Goal: Obtain resource: Download file/media

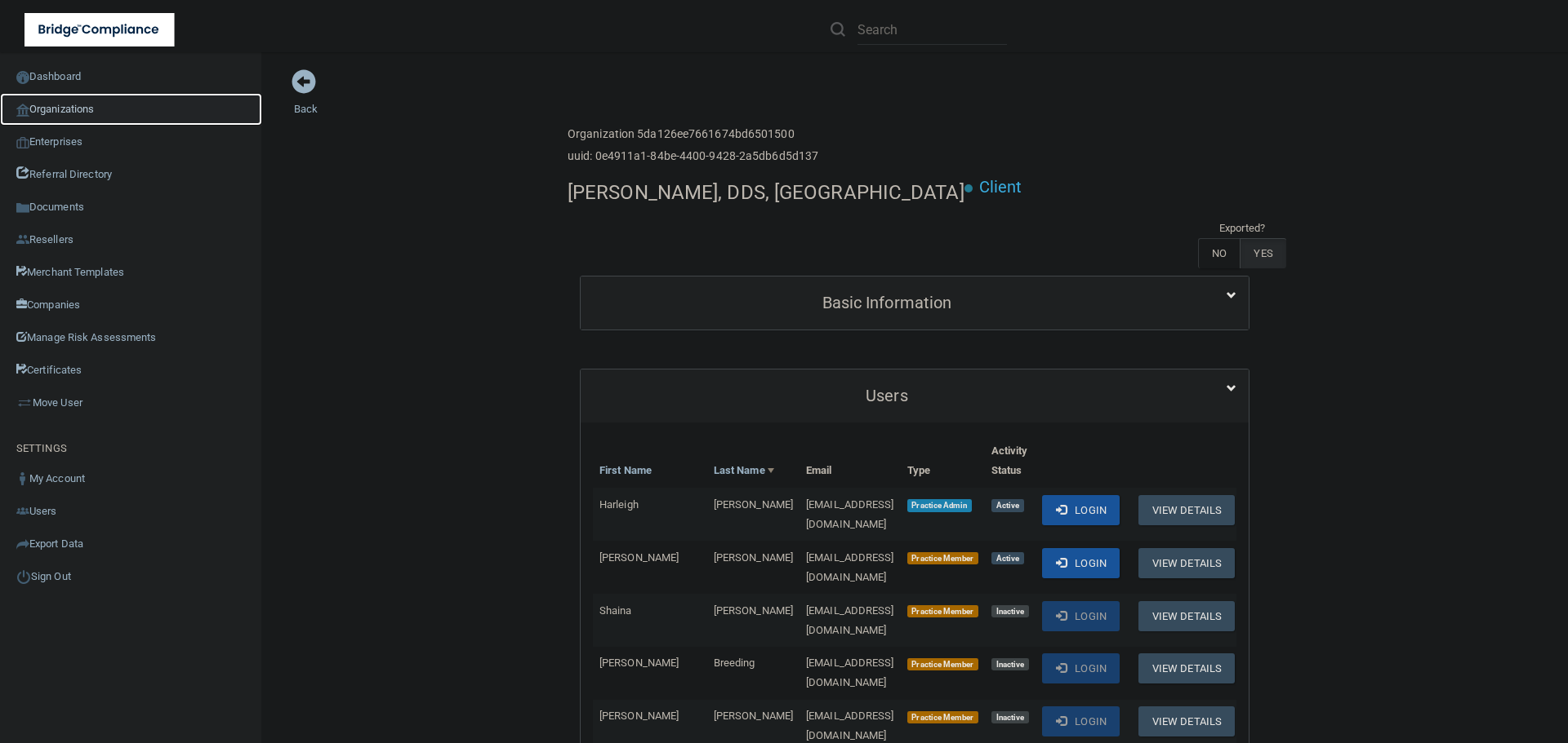
click at [87, 111] on link "Organizations" at bounding box center [131, 109] width 262 height 32
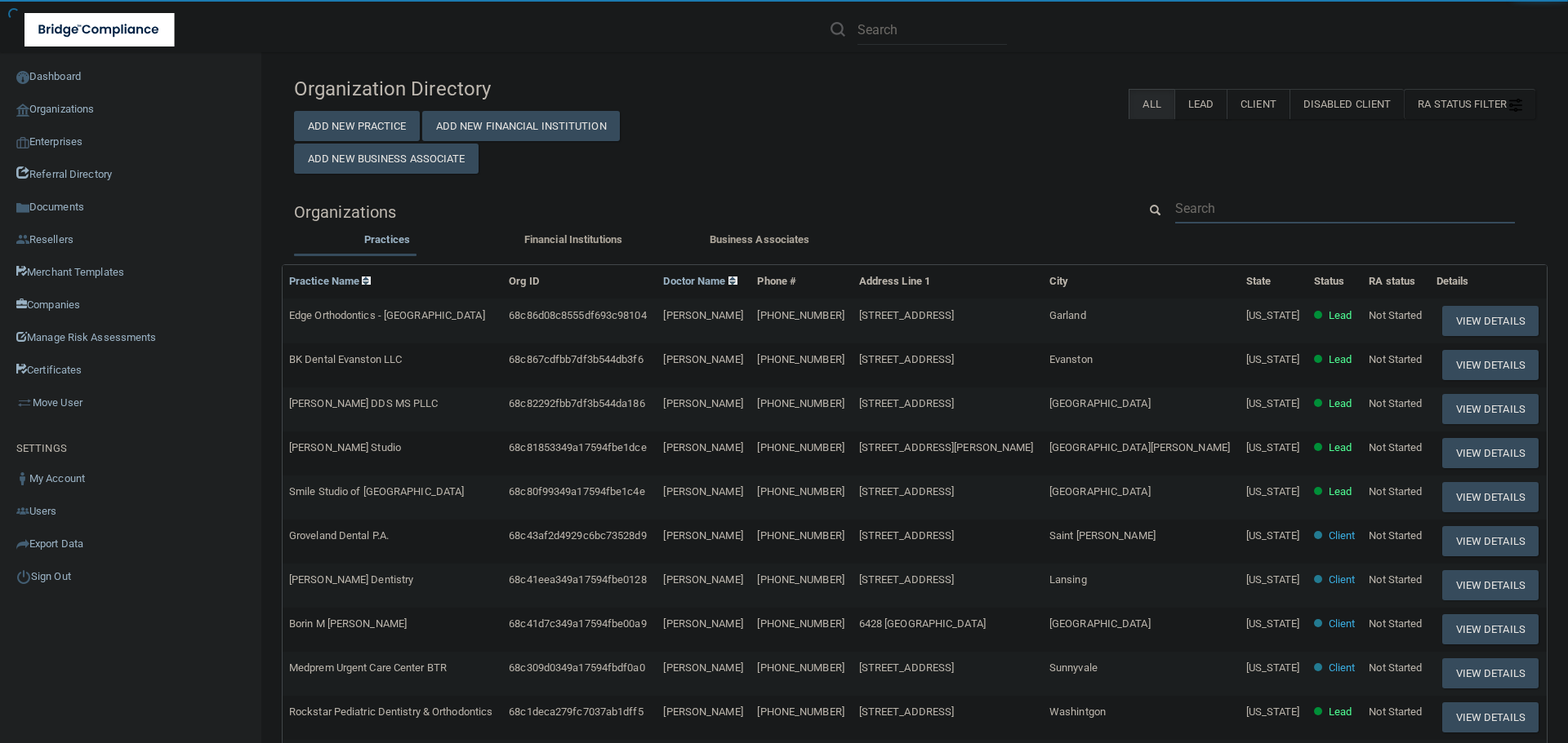
click at [1241, 196] on input "text" at bounding box center [1345, 208] width 339 height 30
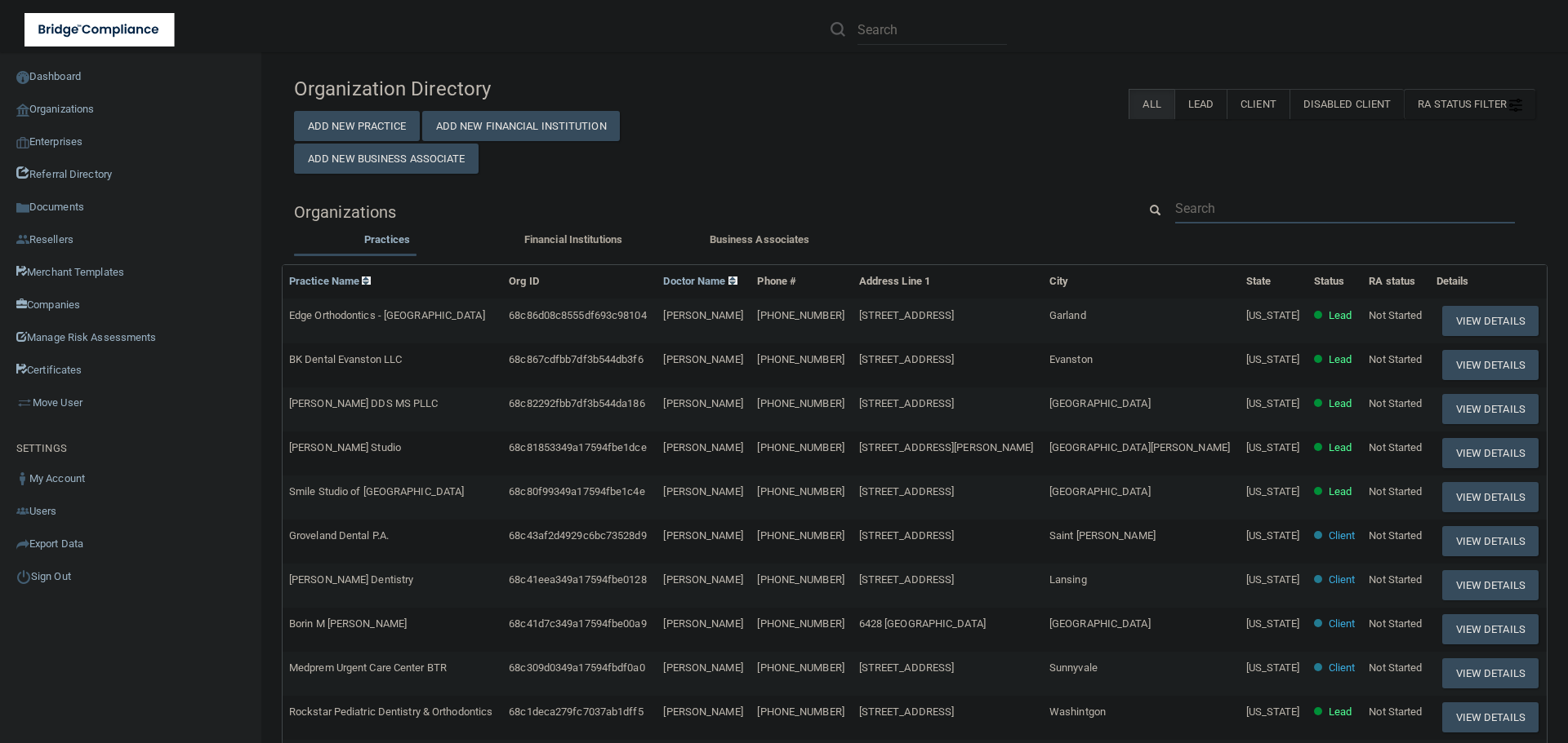
paste input "[PERSON_NAME] Ang, DMD Inc."
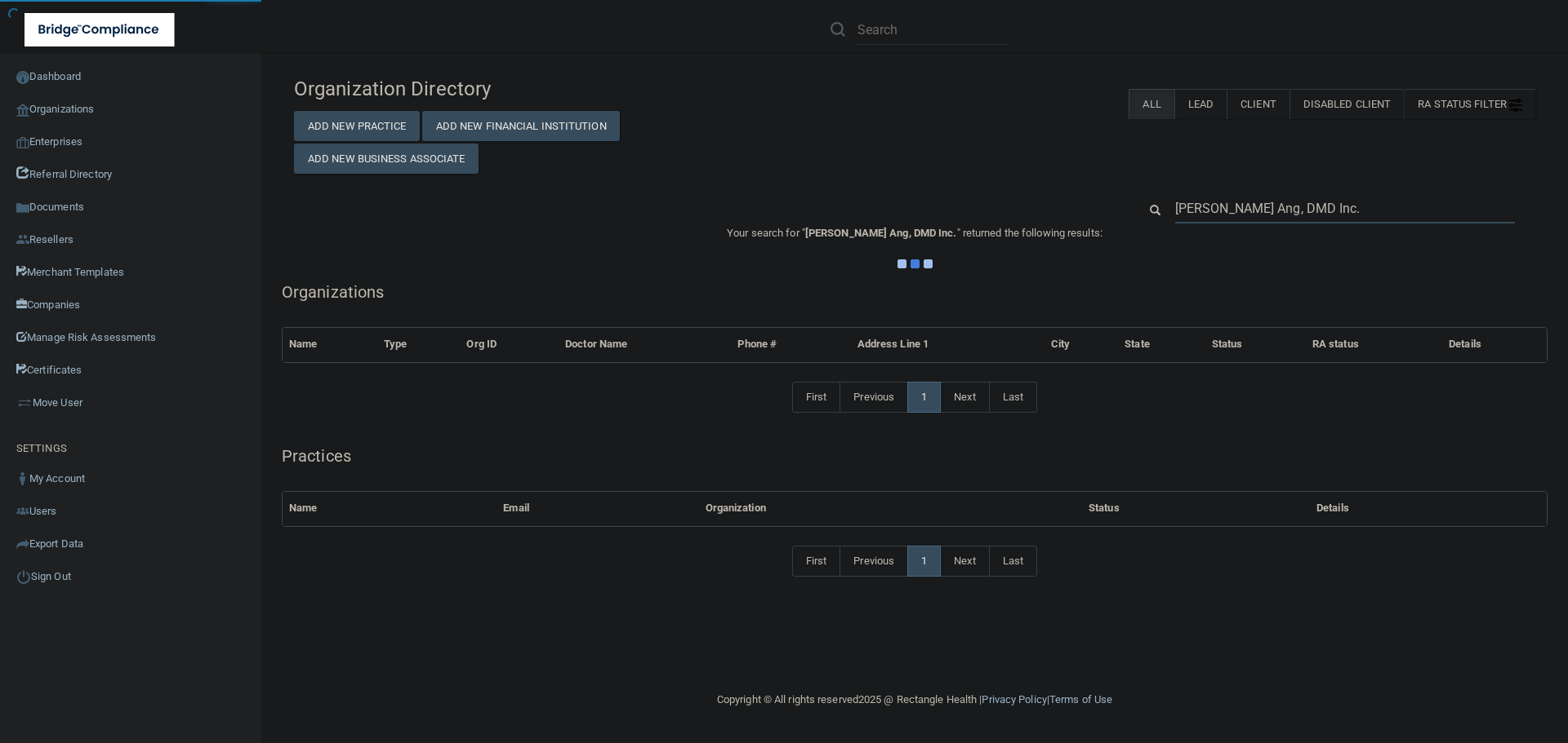
type input "[PERSON_NAME] Ang, DMD Inc."
click at [1060, 183] on div "Organization Directory Add New Practice Add New Financial Institution Add New B…" at bounding box center [914, 335] width 1241 height 534
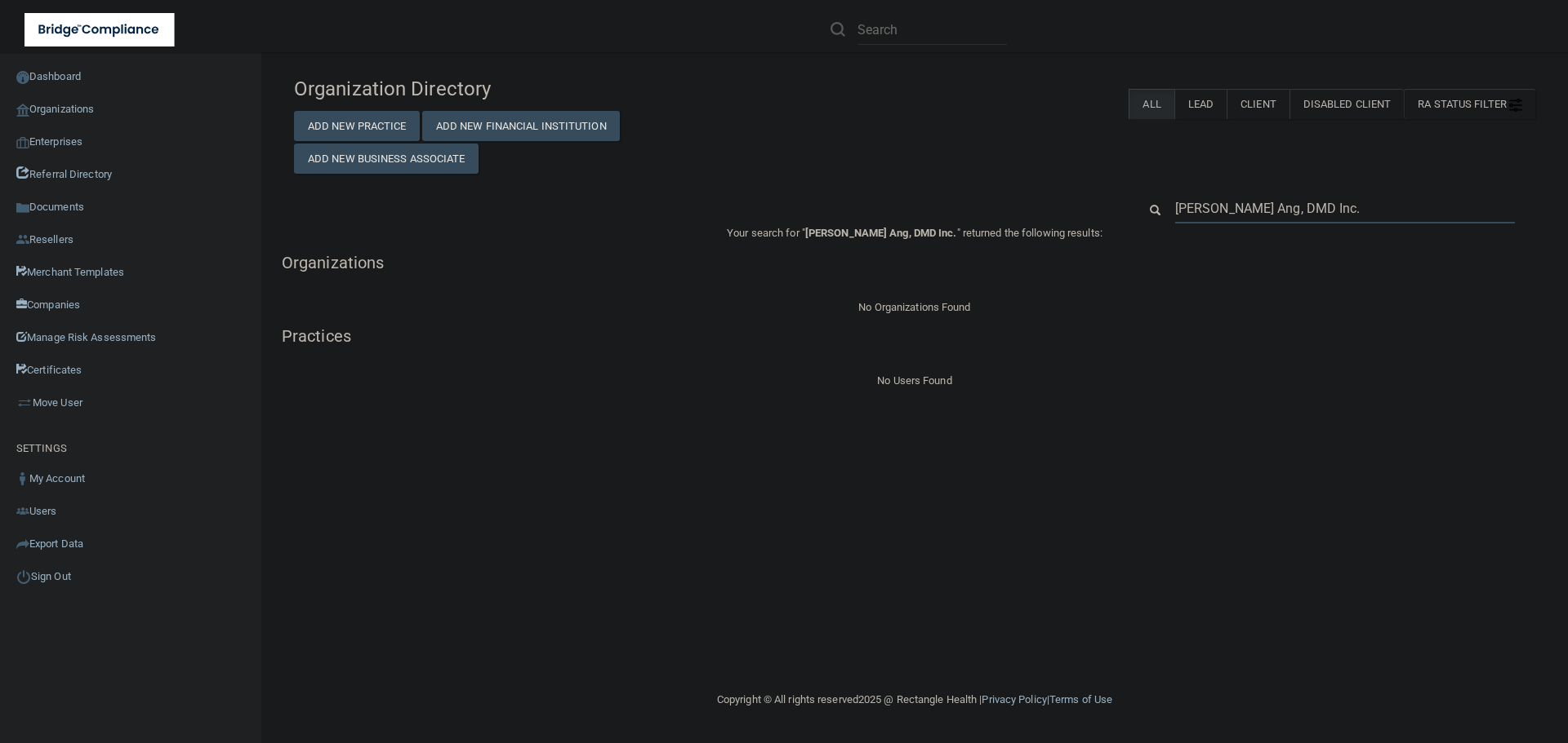
drag, startPoint x: 1306, startPoint y: 201, endPoint x: 1103, endPoint y: 201, distance: 203.0
click at [1103, 201] on div "[PERSON_NAME] Ang, DMD Inc." at bounding box center [914, 208] width 1265 height 30
paste input "[PHONE_NUMBER]"
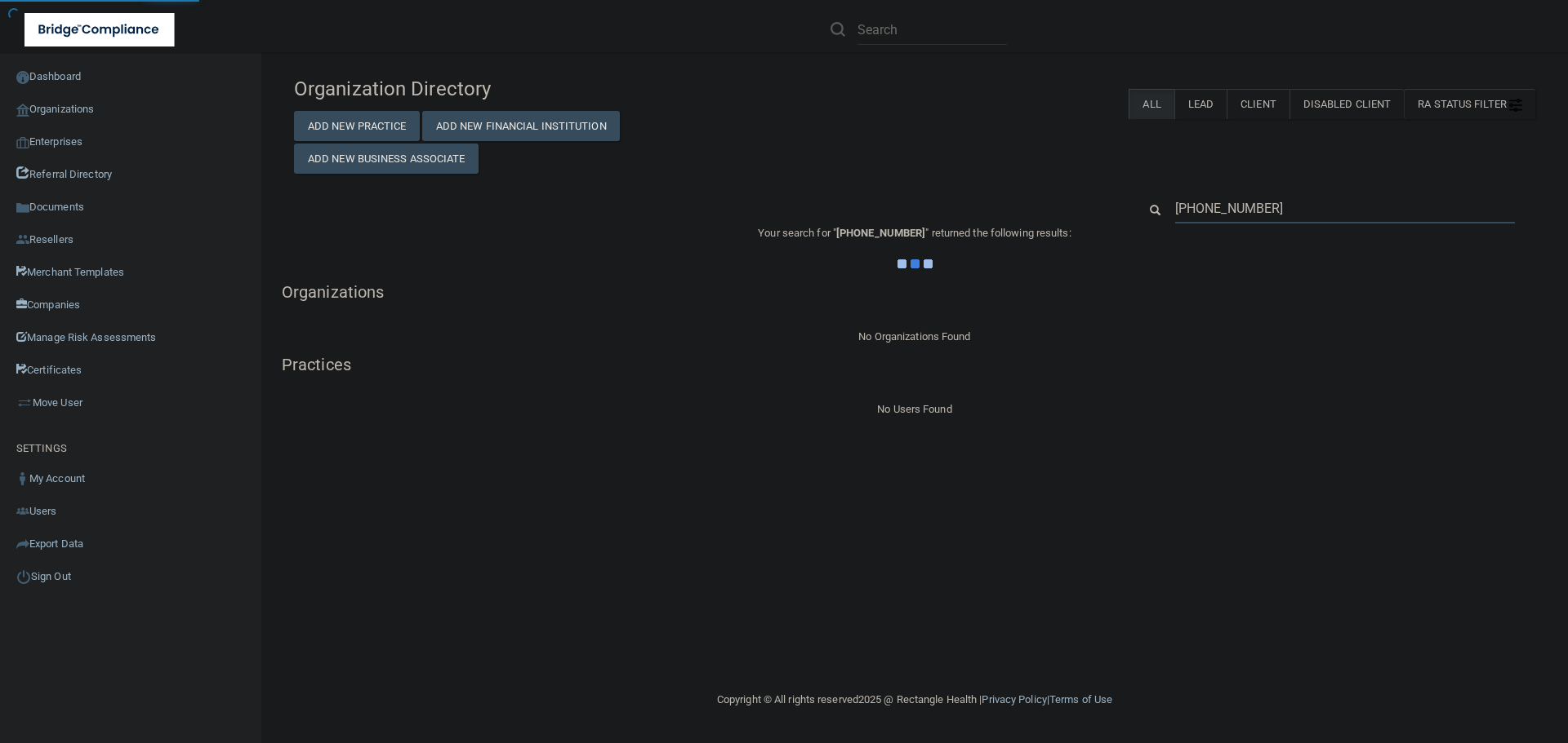
type input "[PHONE_NUMBER]"
click at [1095, 182] on div "Organization Directory Add New Practice Add New Financial Institution Add New B…" at bounding box center [914, 243] width 1241 height 351
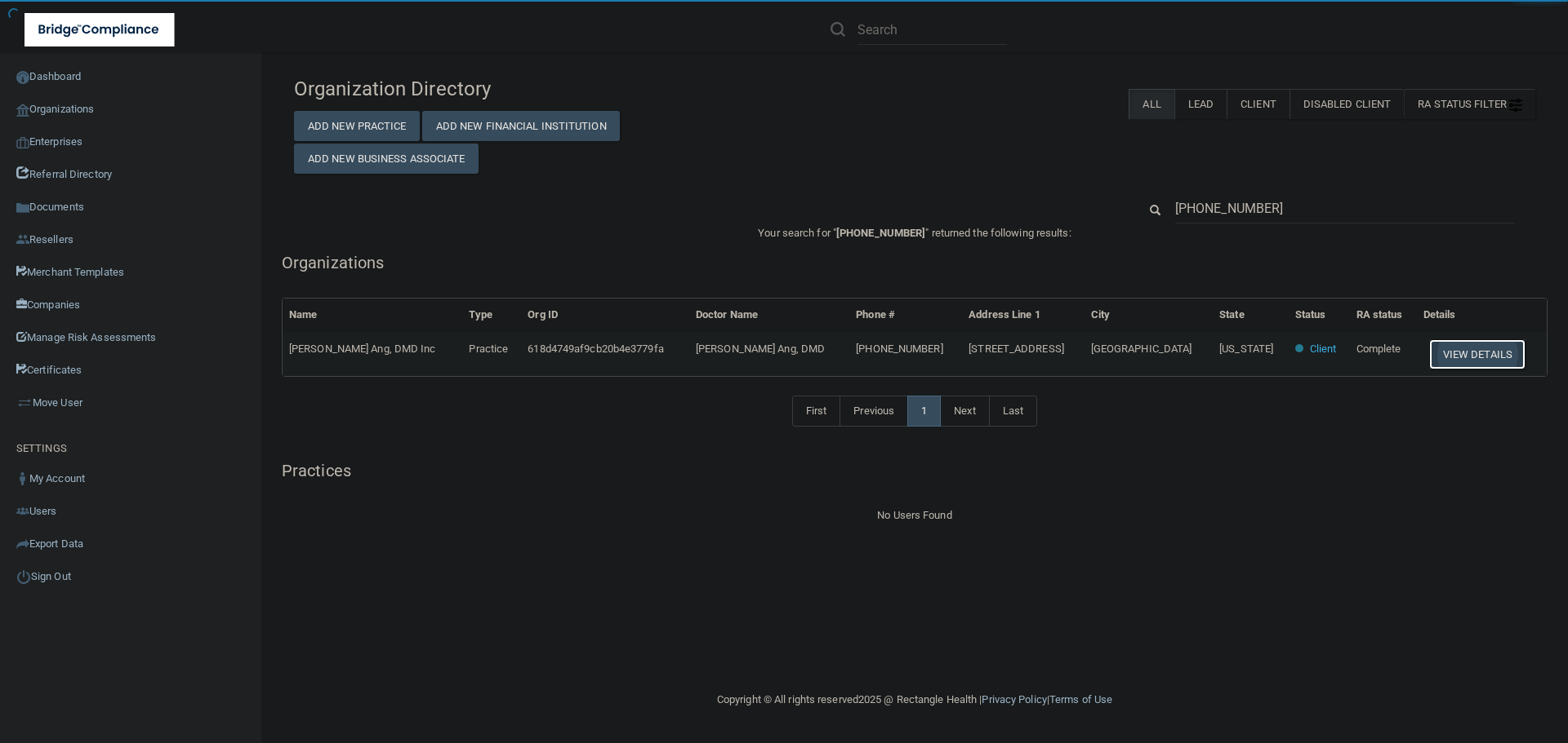
click at [1429, 345] on button "View Details" at bounding box center [1477, 354] width 96 height 30
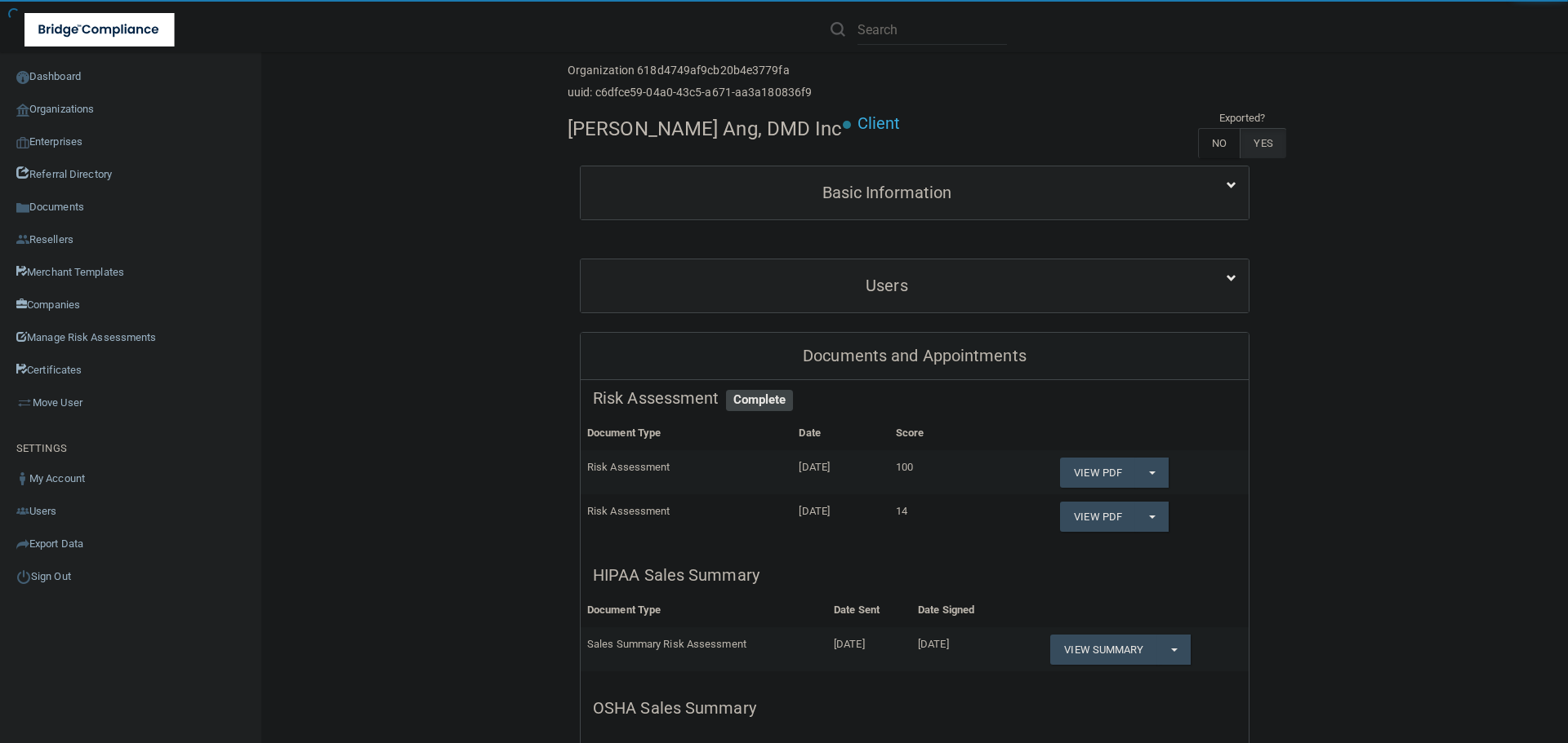
scroll to position [163, 0]
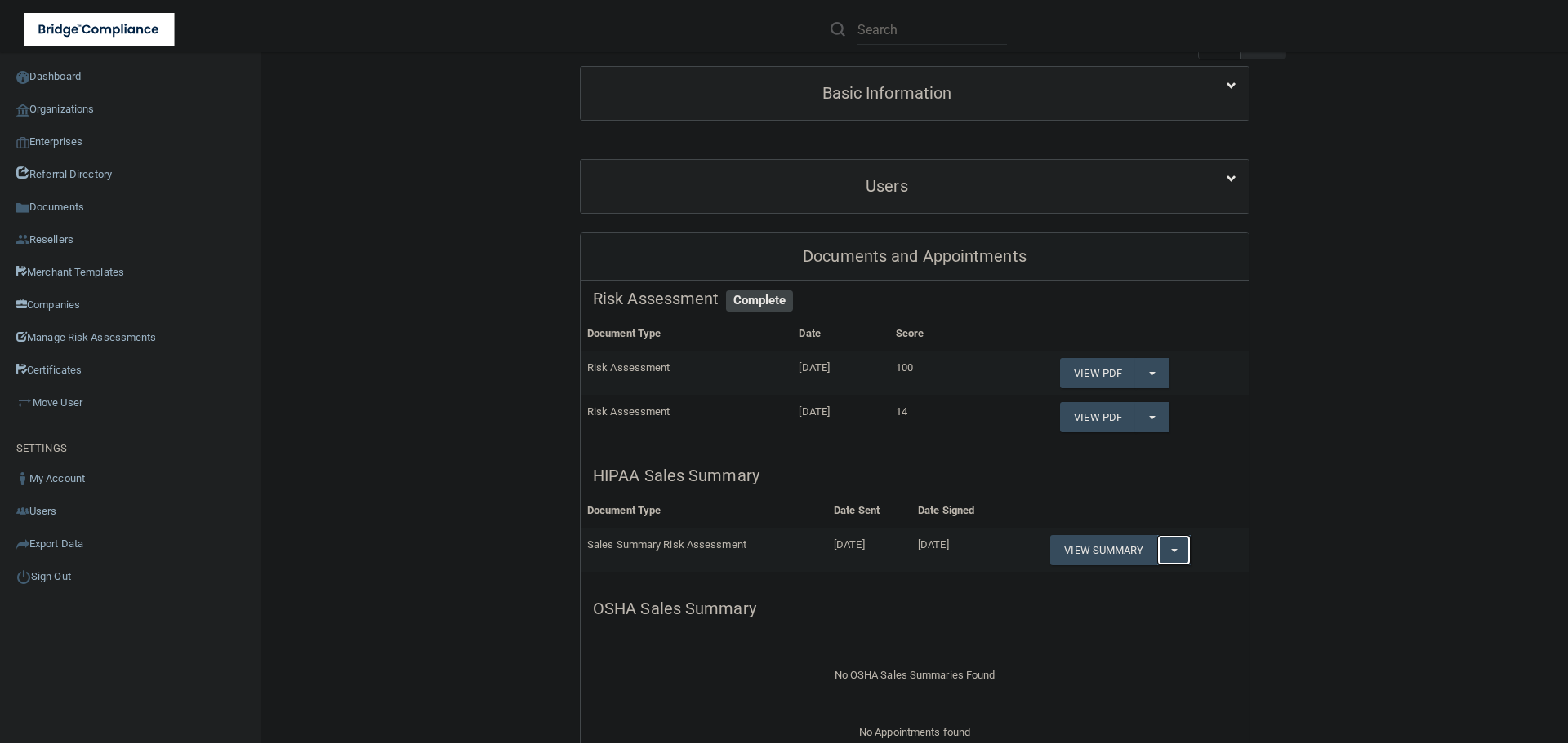
click at [1166, 548] on button "Split button!" at bounding box center [1173, 550] width 33 height 30
click at [1141, 581] on link "Download as PDF" at bounding box center [1117, 584] width 136 height 25
click at [1170, 551] on span "button" at bounding box center [1173, 551] width 6 height 4
click at [1123, 583] on link "Download as PDF" at bounding box center [1117, 584] width 136 height 25
click at [86, 109] on link "Organizations" at bounding box center [131, 109] width 262 height 32
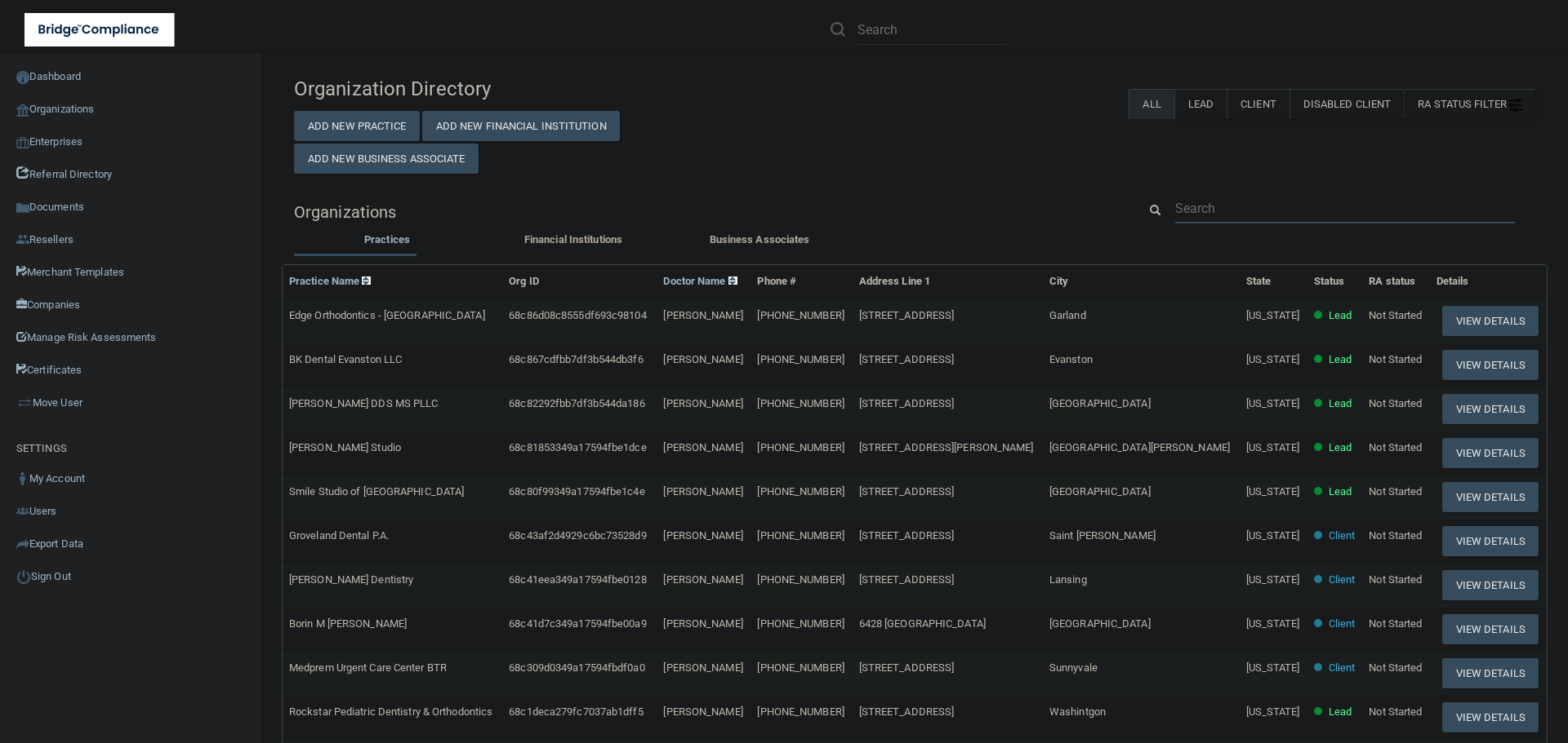
click at [1194, 201] on input "text" at bounding box center [1345, 208] width 339 height 30
paste input "1339 Court St Location"
type input "1339 Court St Location"
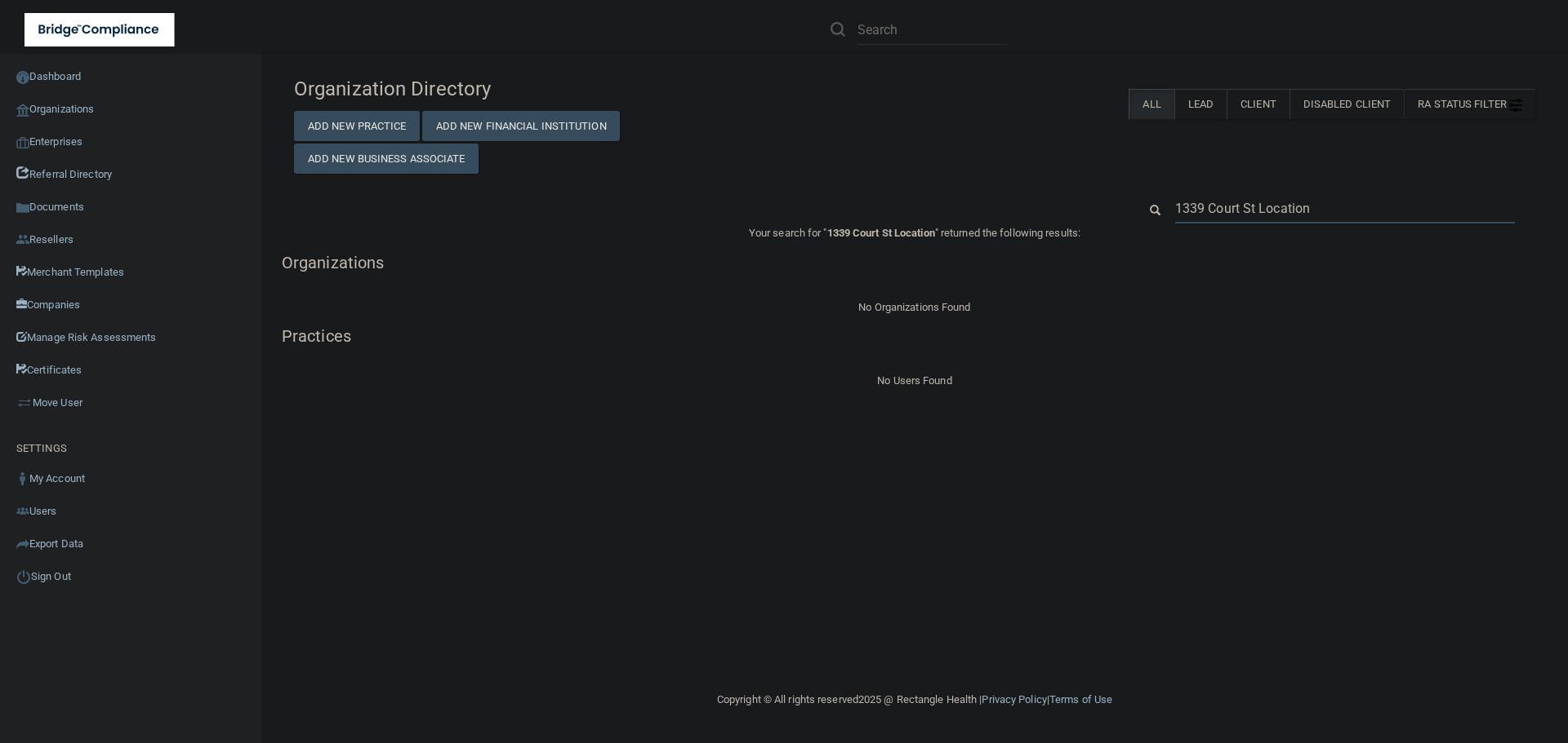
click at [1228, 204] on input "1339 Court St Location" at bounding box center [1345, 208] width 339 height 30
paste input "[PERSON_NAME] Regional Medical Group"
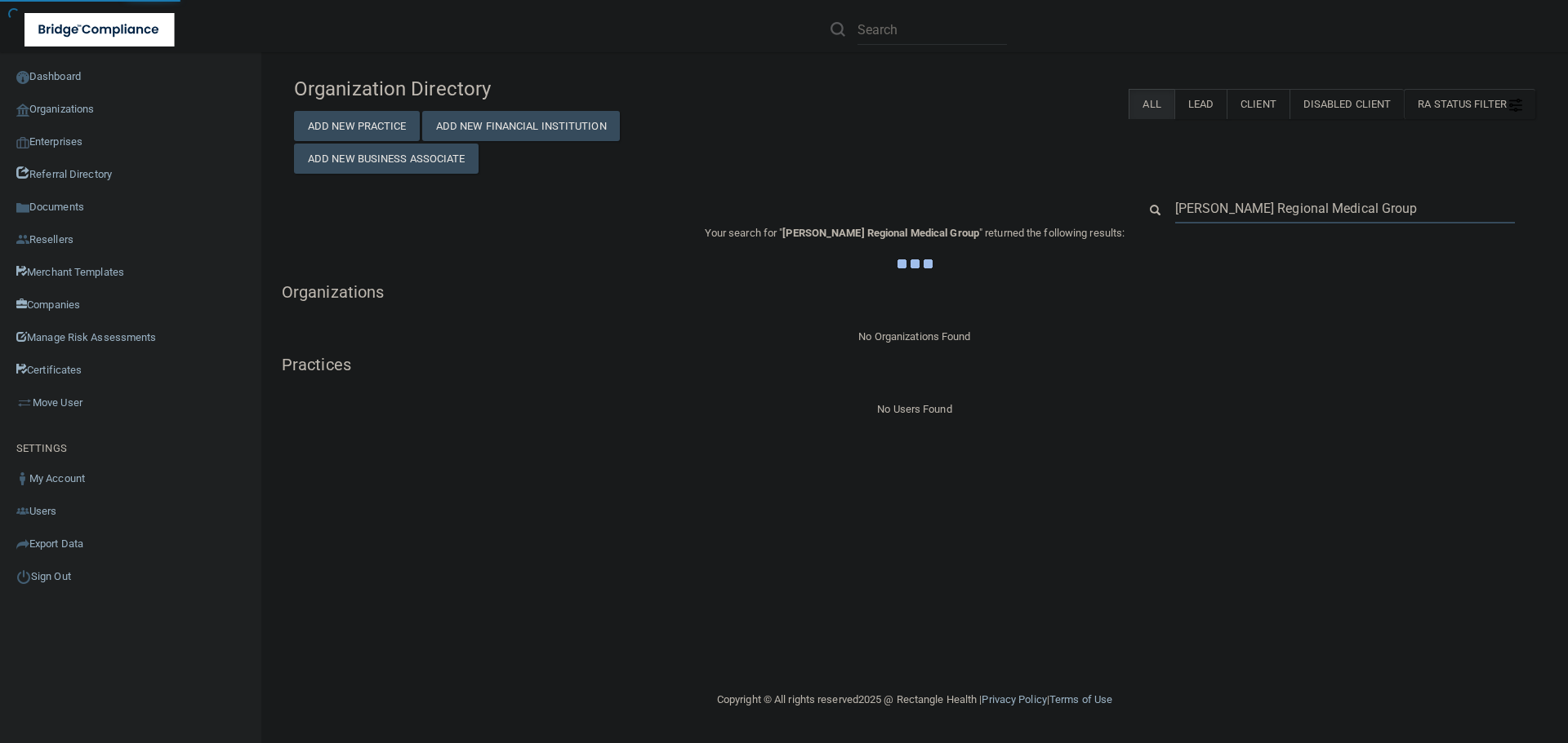
type input "[PERSON_NAME] Regional Medical Group"
click at [1096, 169] on div "Organization Directory Add New Practice Add New Financial Institution Add New B…" at bounding box center [914, 121] width 1265 height 105
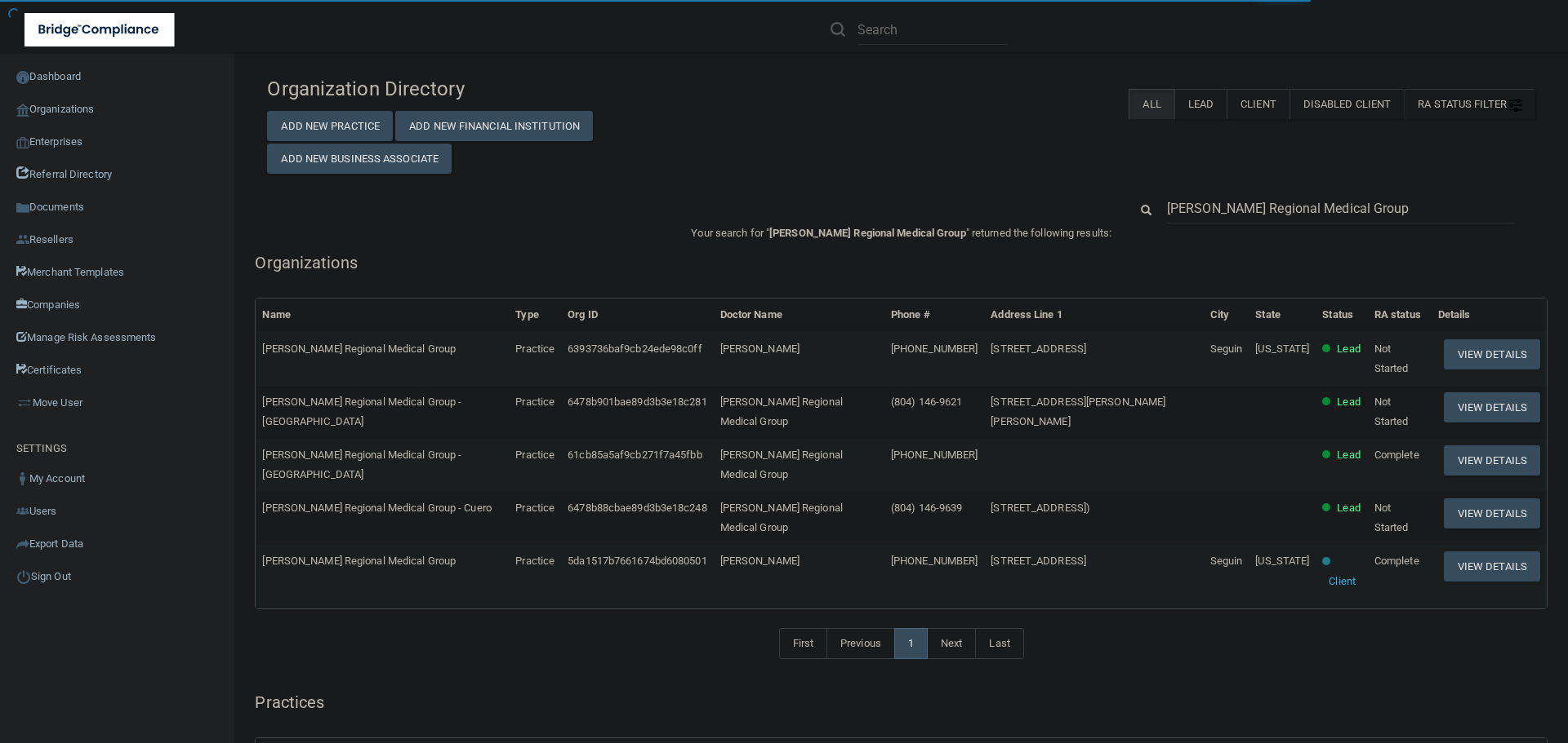
scroll to position [82, 0]
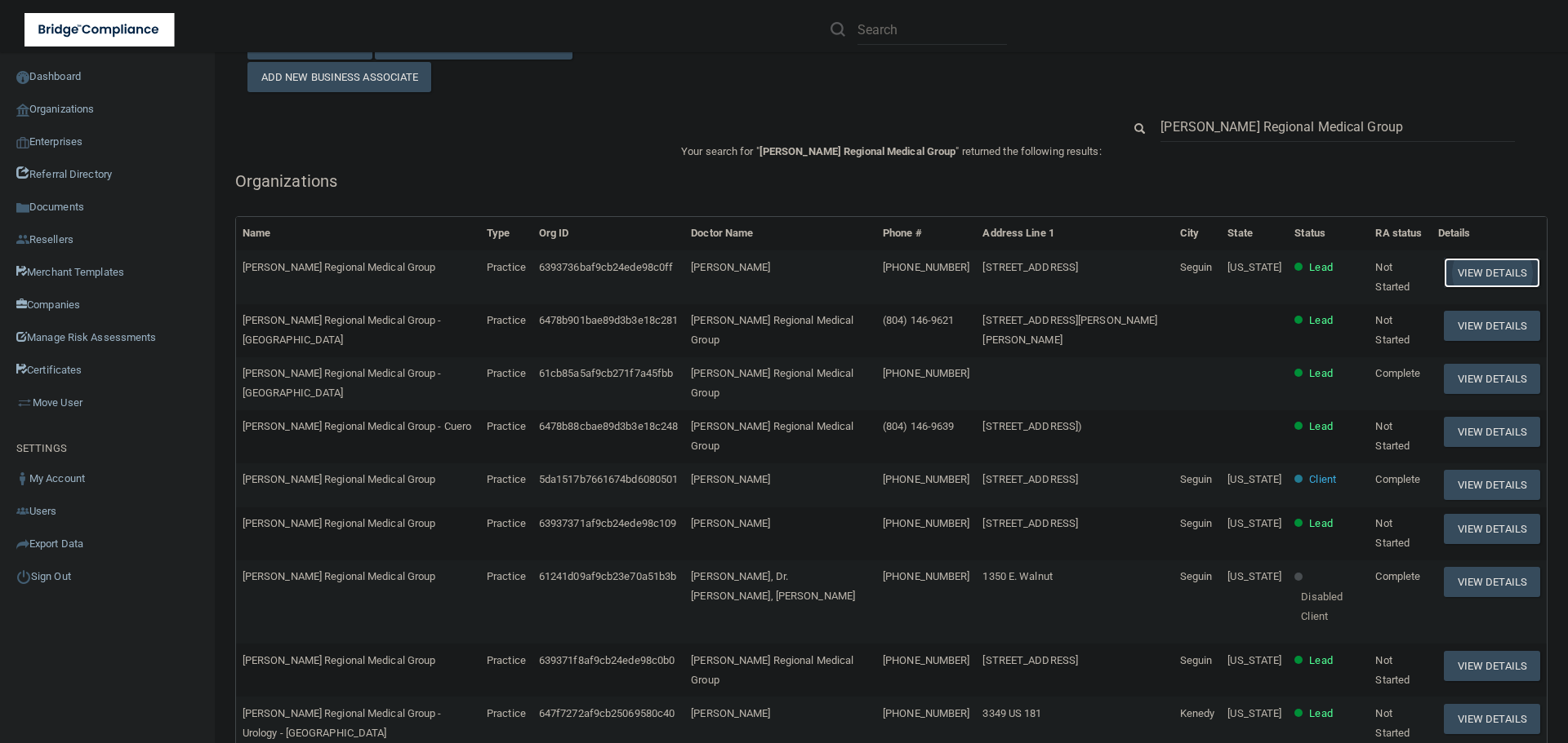
click at [1460, 274] on button "View Details" at bounding box center [1491, 273] width 96 height 30
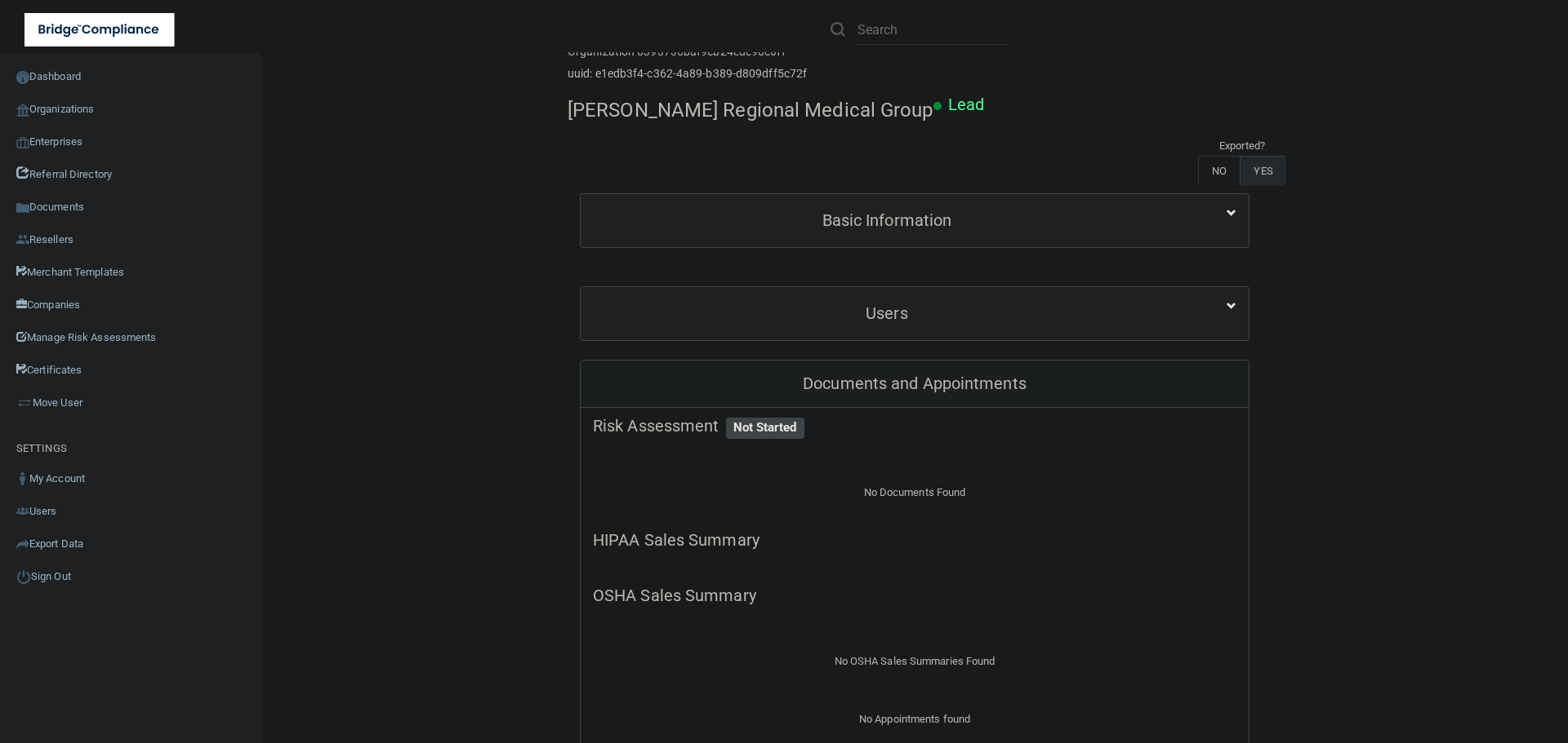
scroll to position [82, 0]
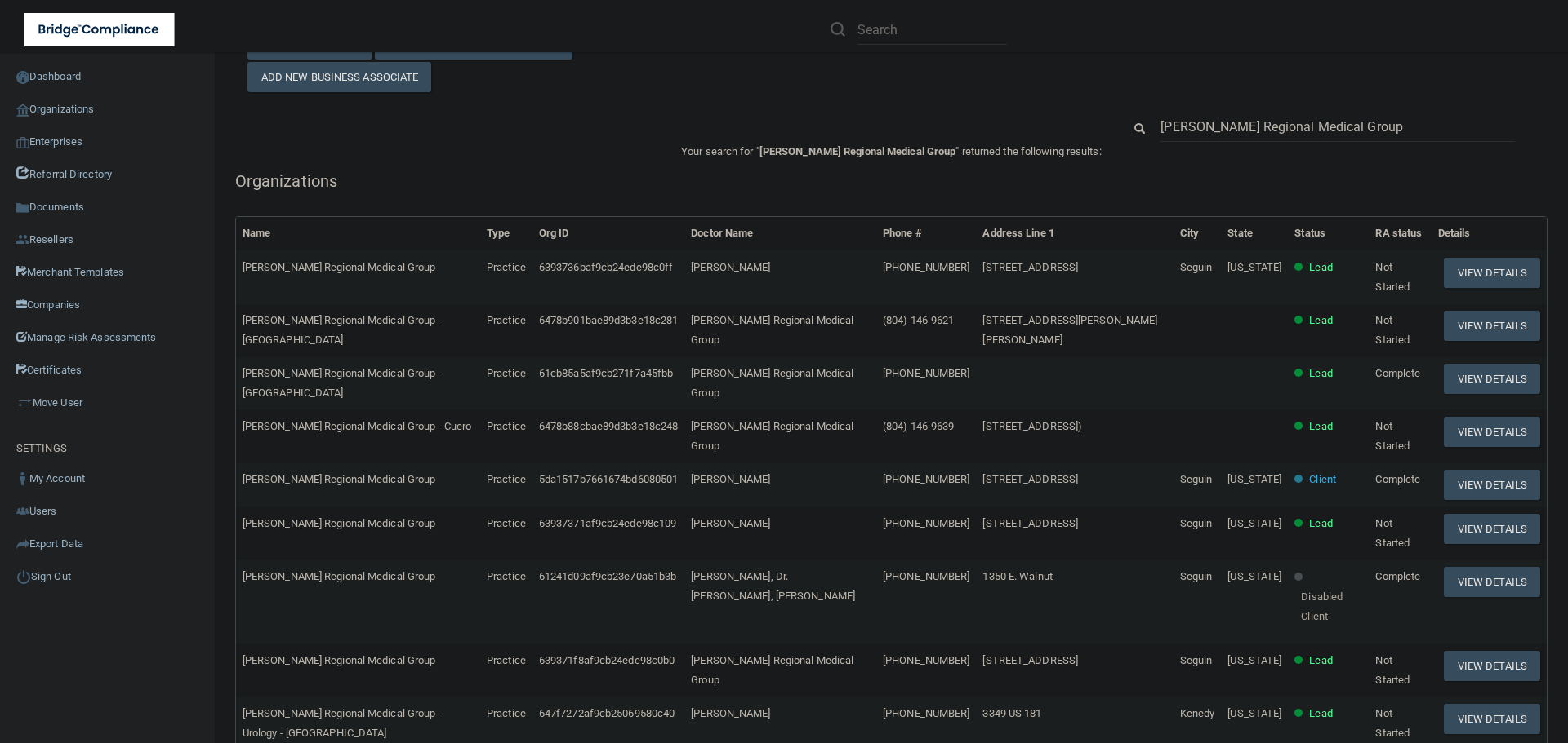
scroll to position [163, 0]
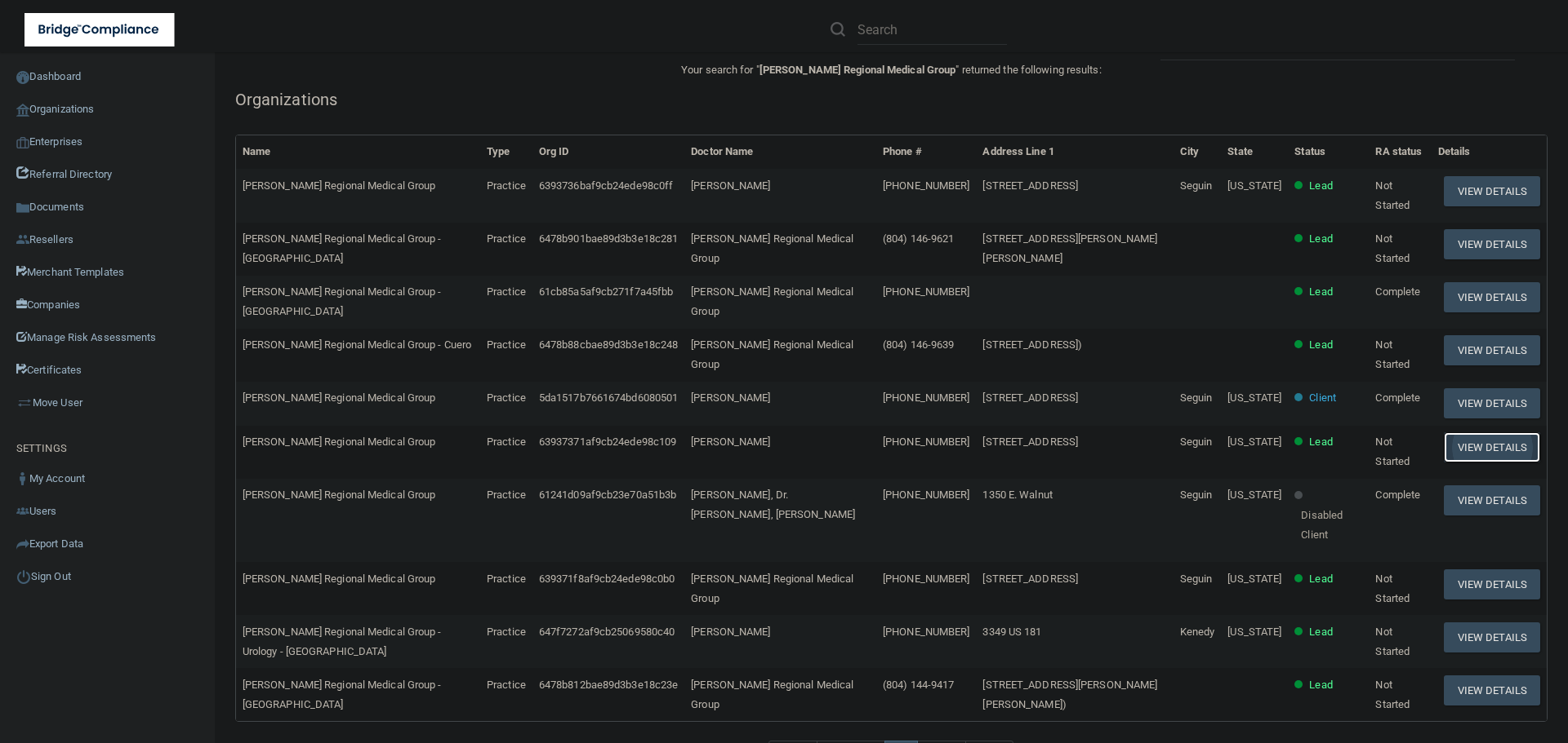
click at [1477, 455] on button "View Details" at bounding box center [1491, 447] width 96 height 30
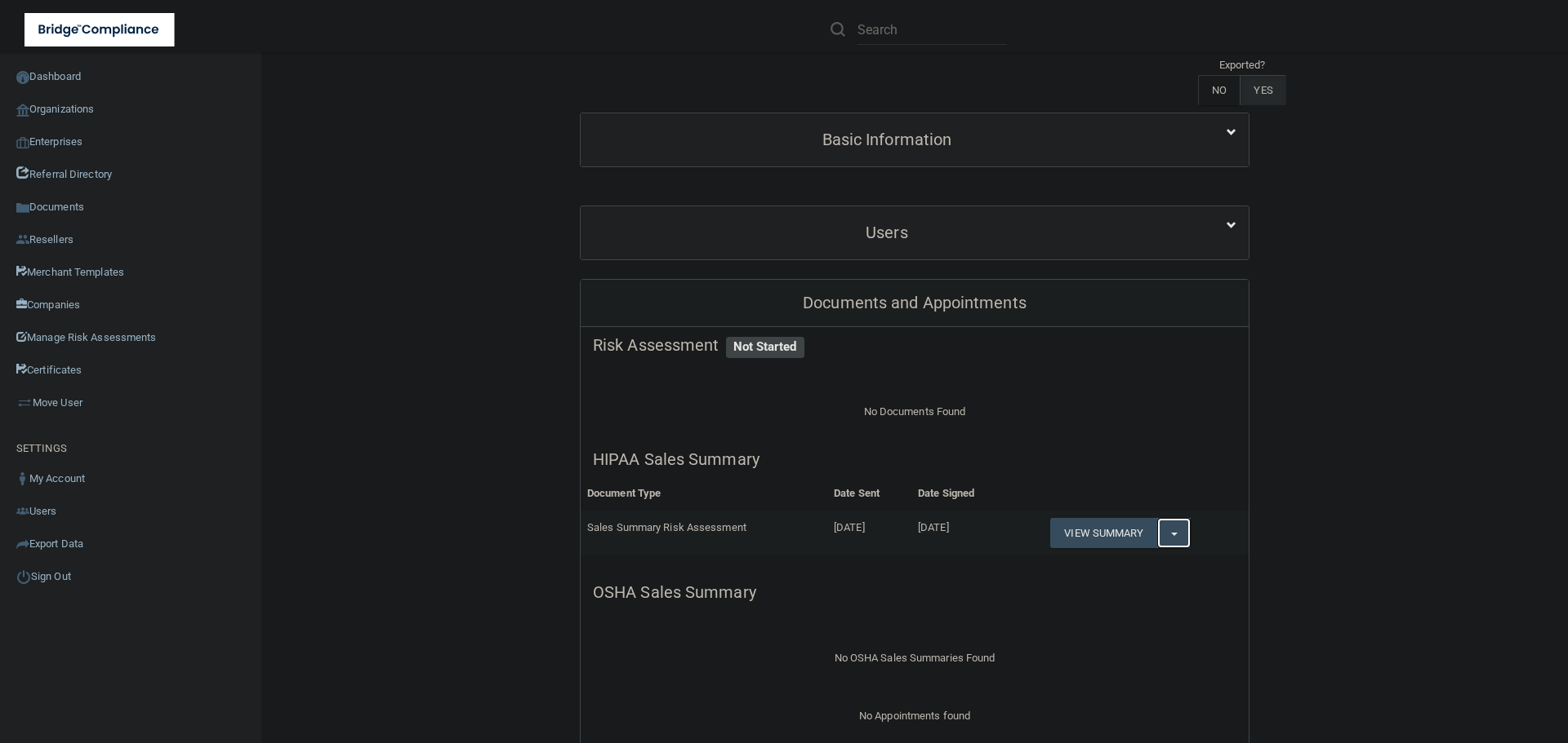
click at [1172, 535] on span "button" at bounding box center [1173, 535] width 6 height 4
click at [1141, 561] on link "Download as PDF" at bounding box center [1117, 566] width 136 height 25
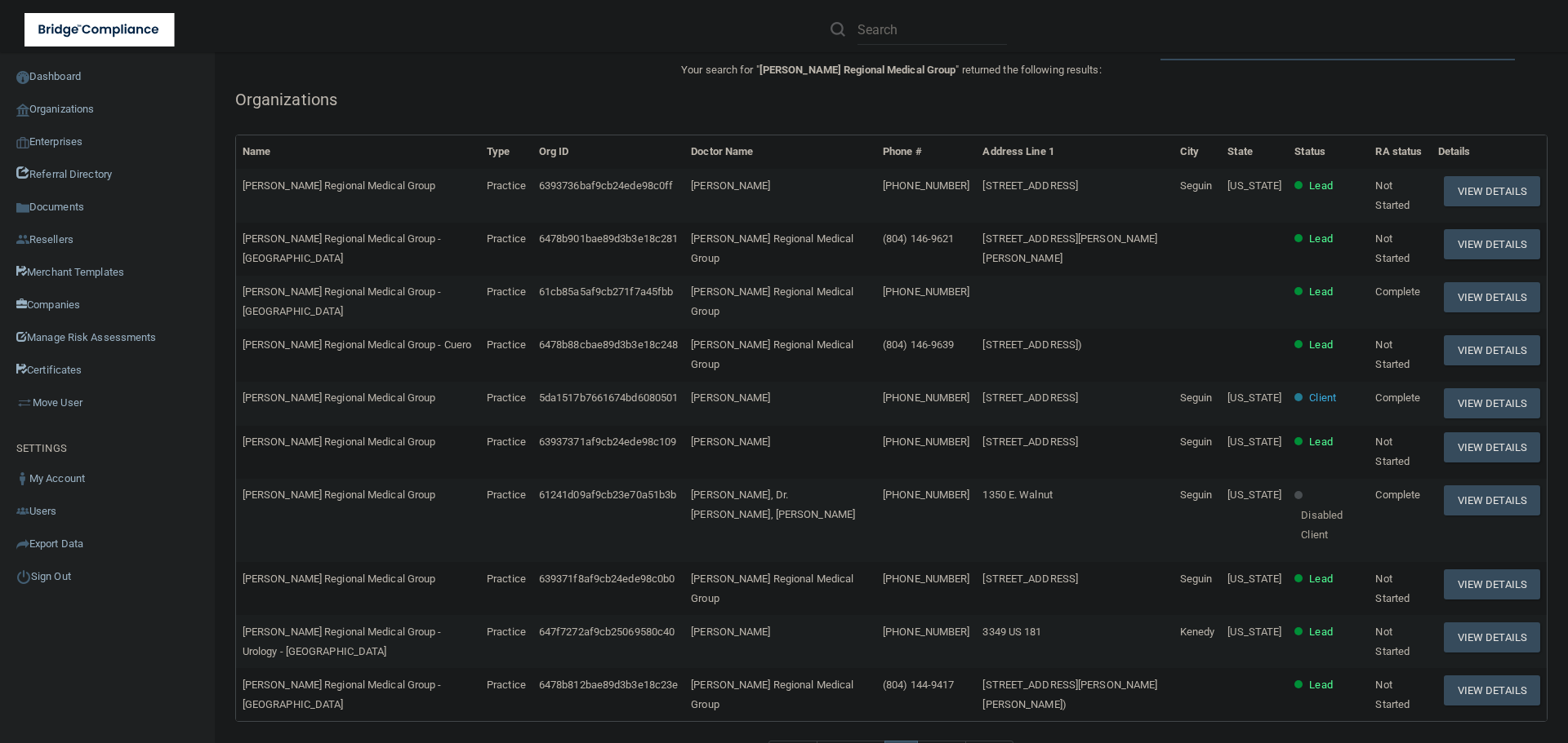
scroll to position [141, 0]
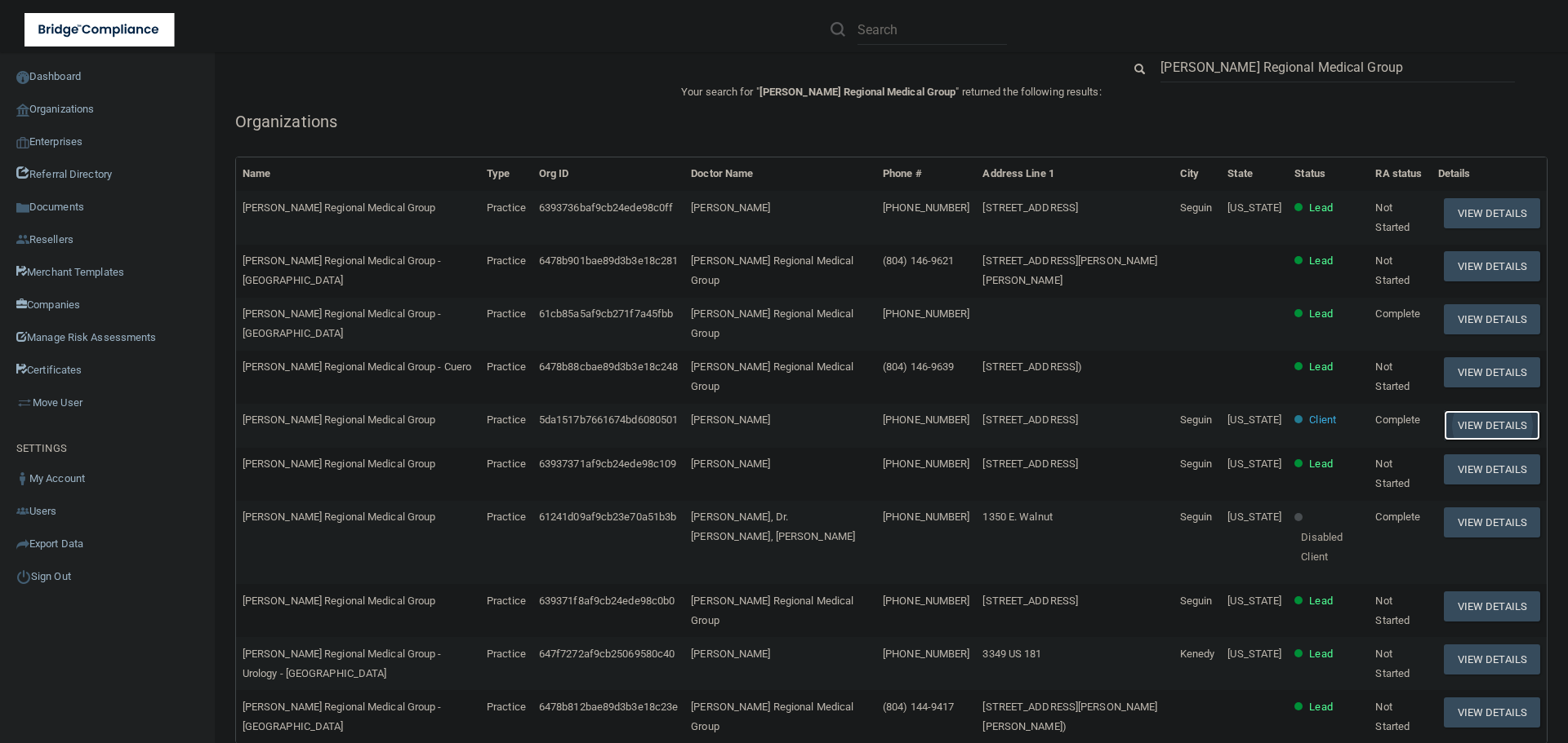
click at [1457, 432] on button "View Details" at bounding box center [1491, 425] width 96 height 30
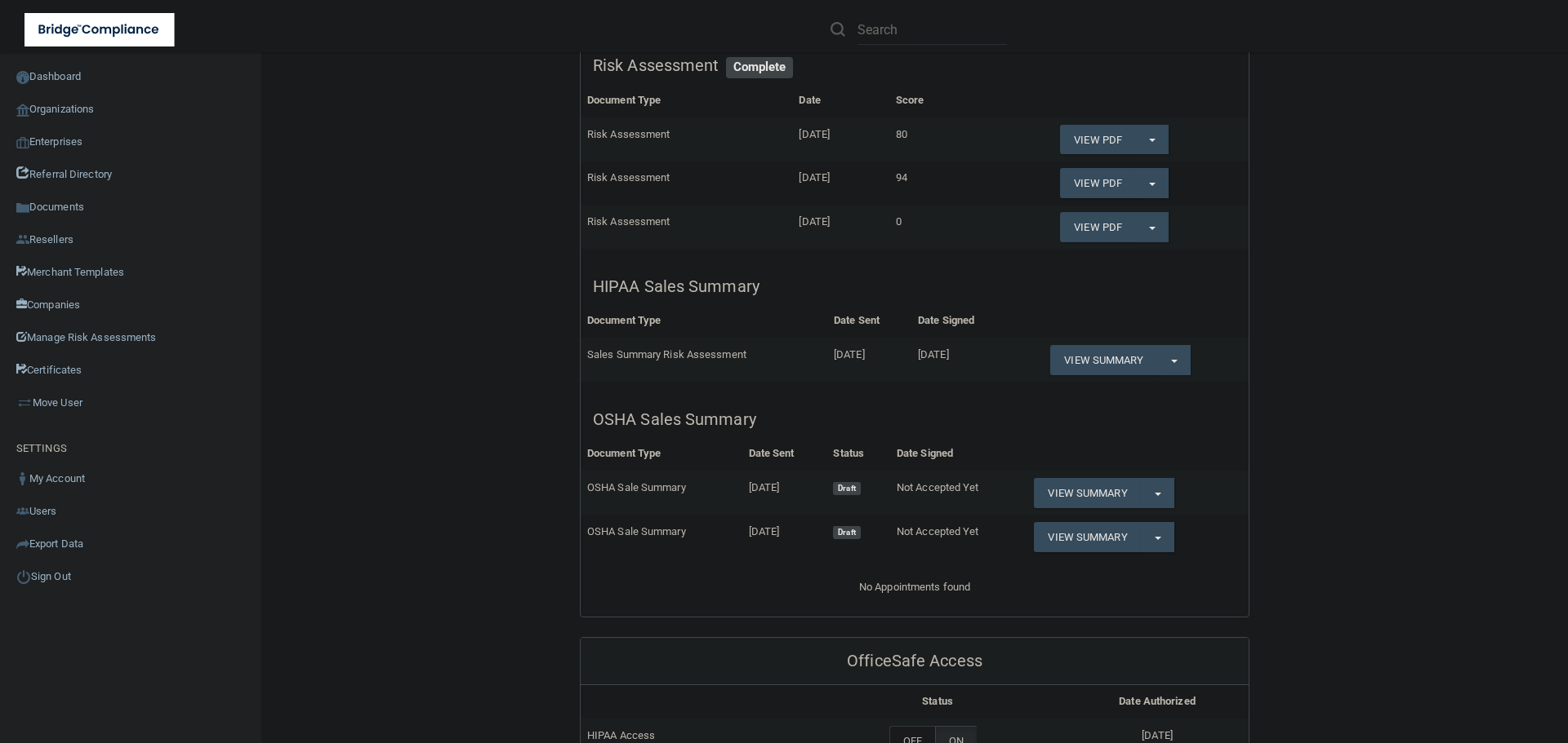
scroll to position [467, 0]
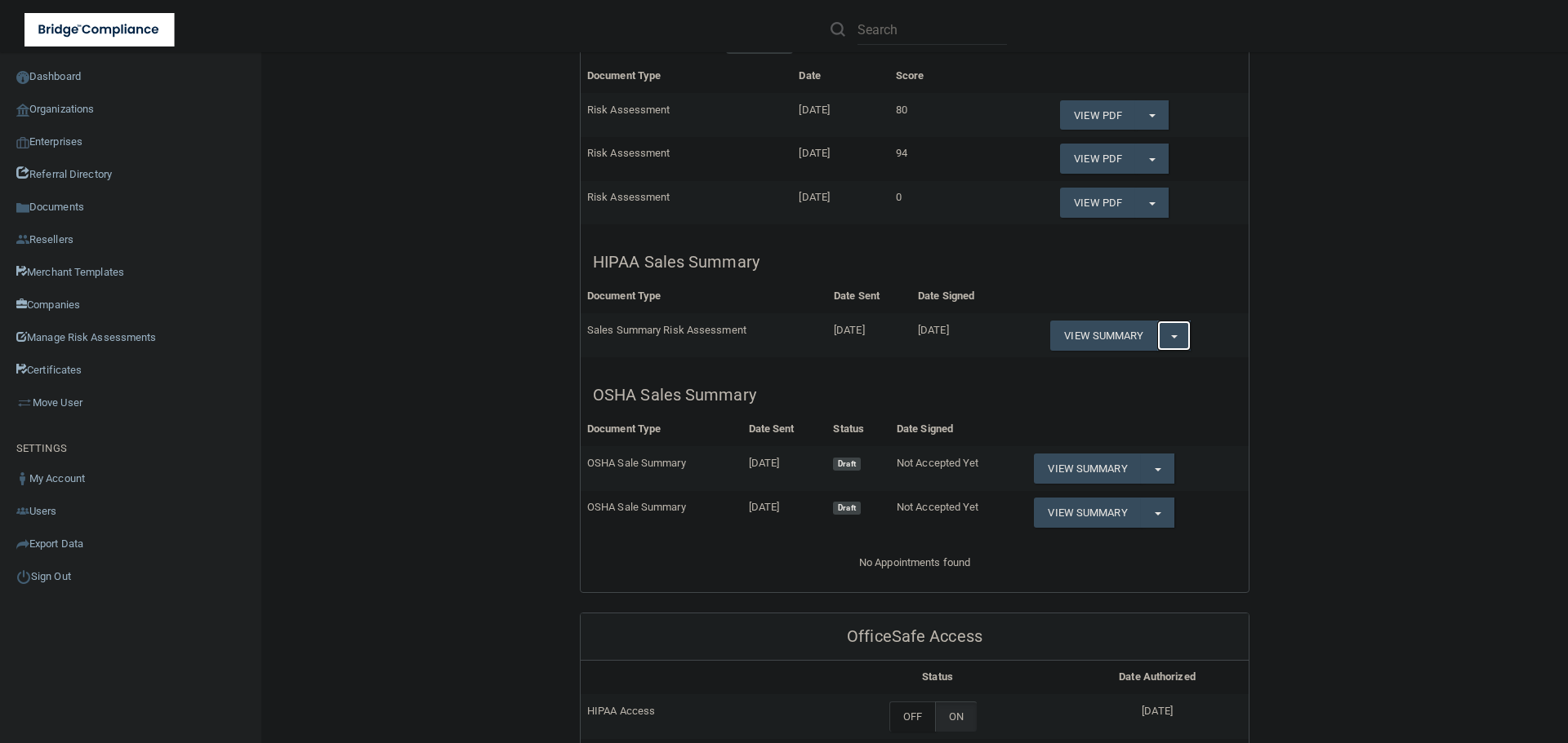
click at [1165, 334] on button "Split button!" at bounding box center [1173, 336] width 33 height 30
click at [1140, 371] on link "Download as PDF" at bounding box center [1117, 369] width 136 height 25
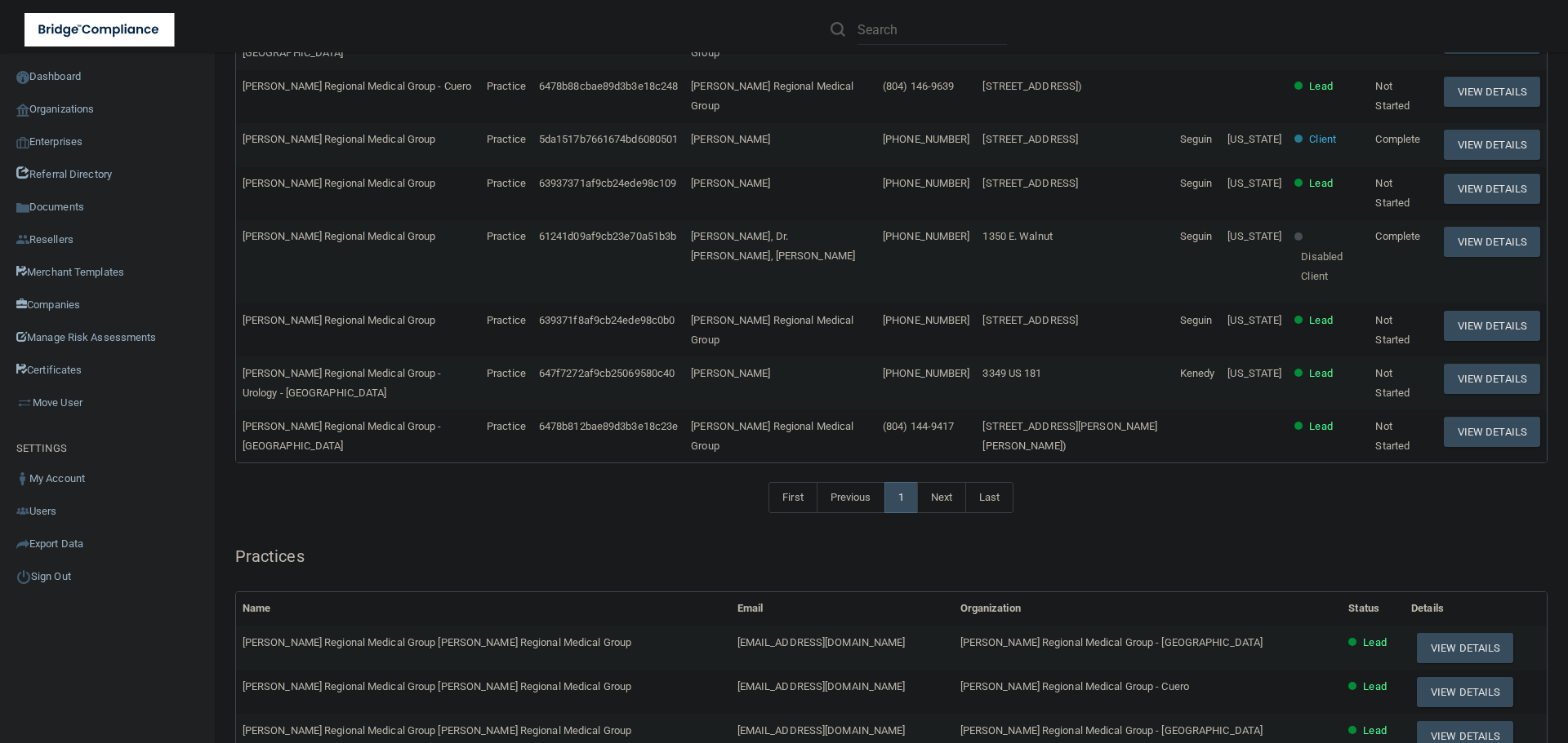
scroll to position [423, 0]
click at [942, 508] on link "Next" at bounding box center [941, 496] width 49 height 31
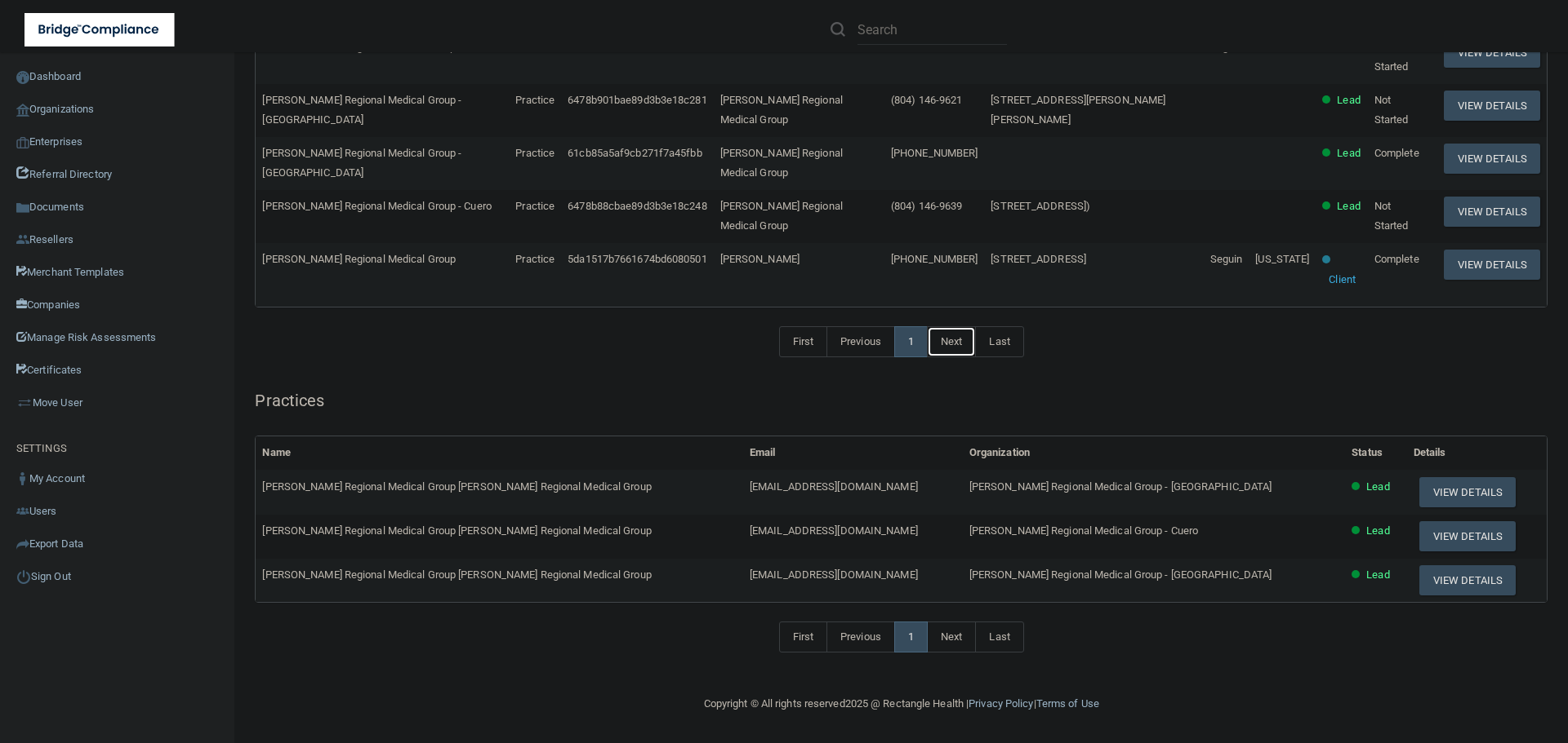
click at [948, 348] on link "Next" at bounding box center [951, 342] width 49 height 31
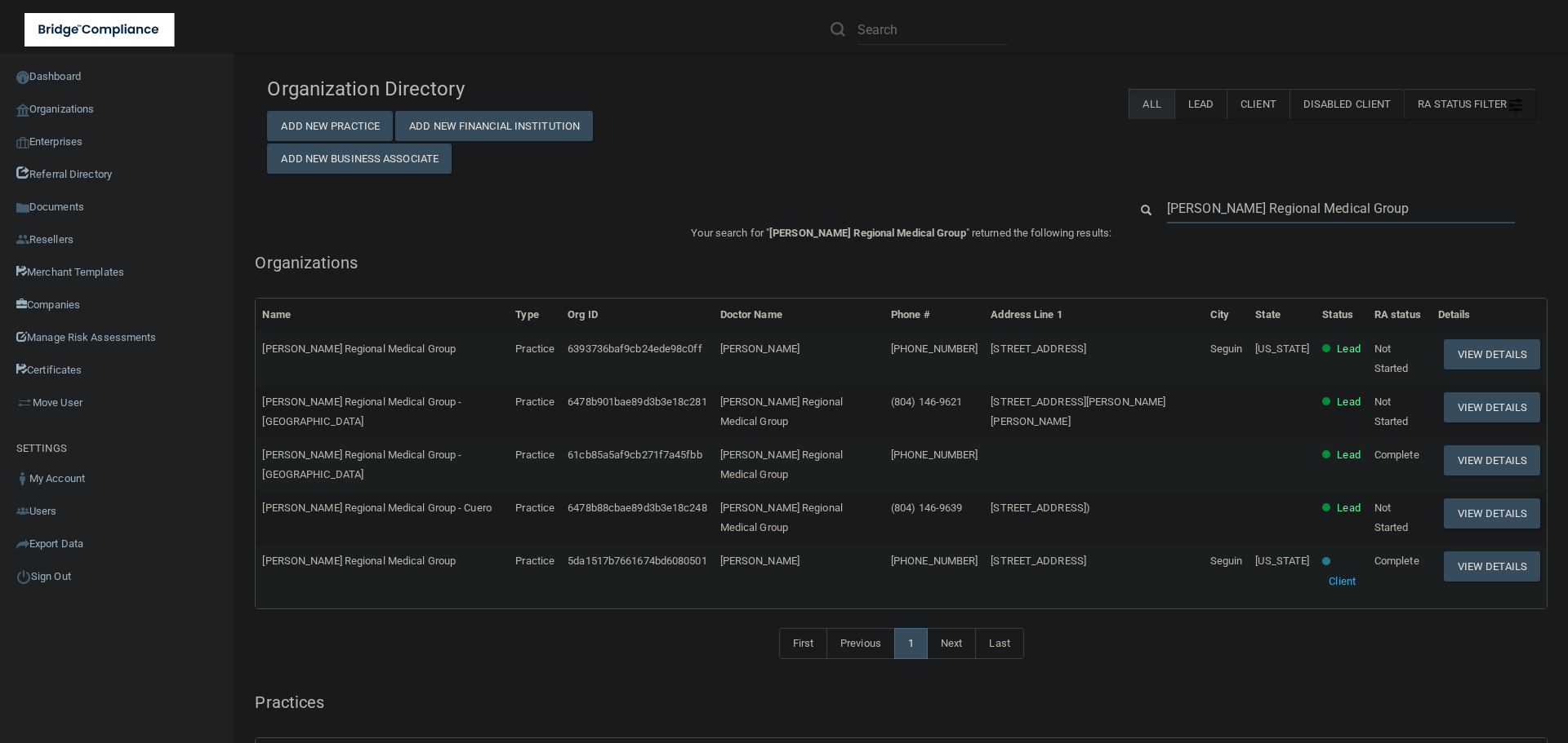
click at [1248, 217] on input "[PERSON_NAME] Regional Medical Group" at bounding box center [1340, 208] width 348 height 30
click at [1290, 197] on input "[PERSON_NAME] Regional Medical Group" at bounding box center [1340, 208] width 348 height 30
paste input "[STREET_ADDRESS]"
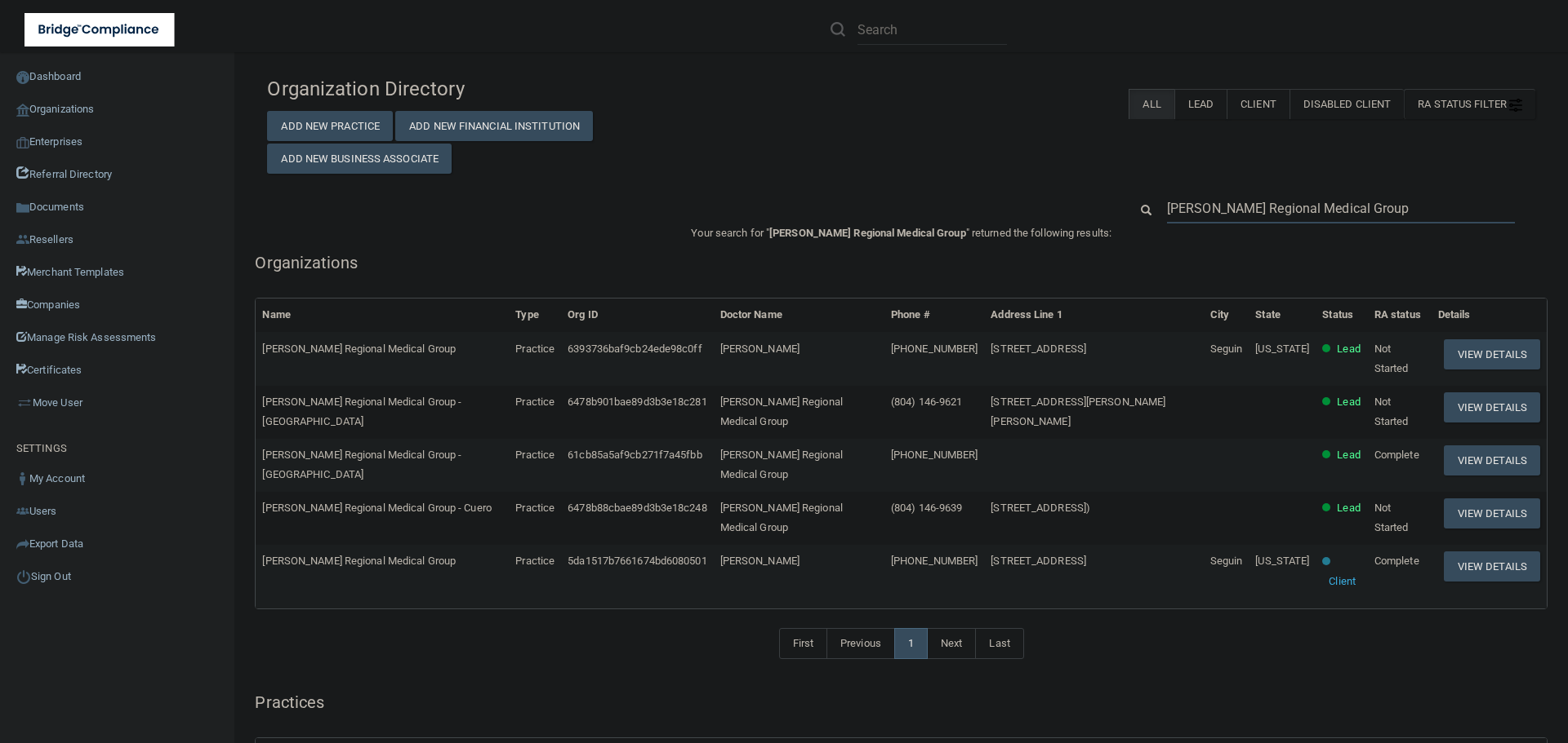
type input "[STREET_ADDRESS]"
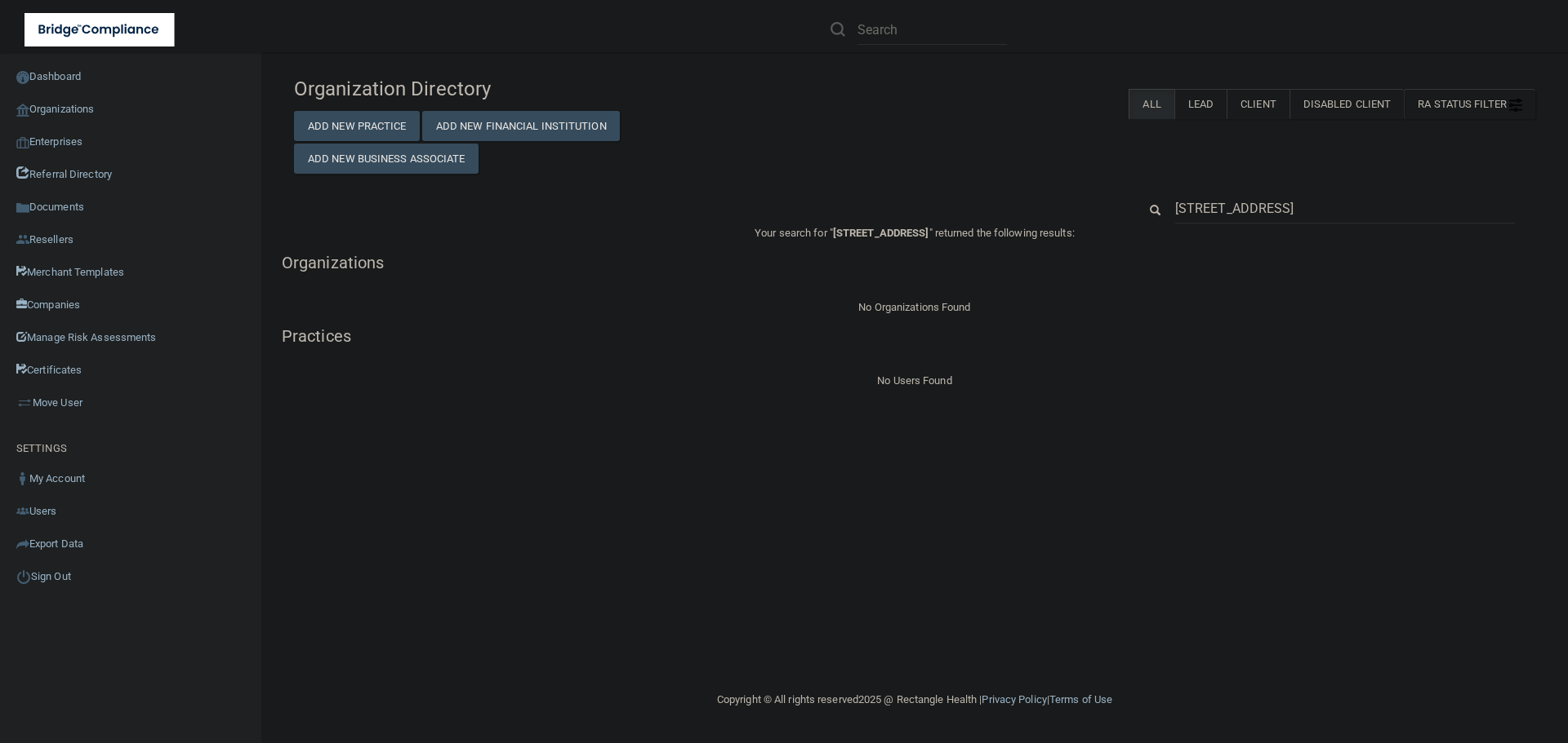
click at [1272, 207] on input "[STREET_ADDRESS]" at bounding box center [1345, 208] width 339 height 30
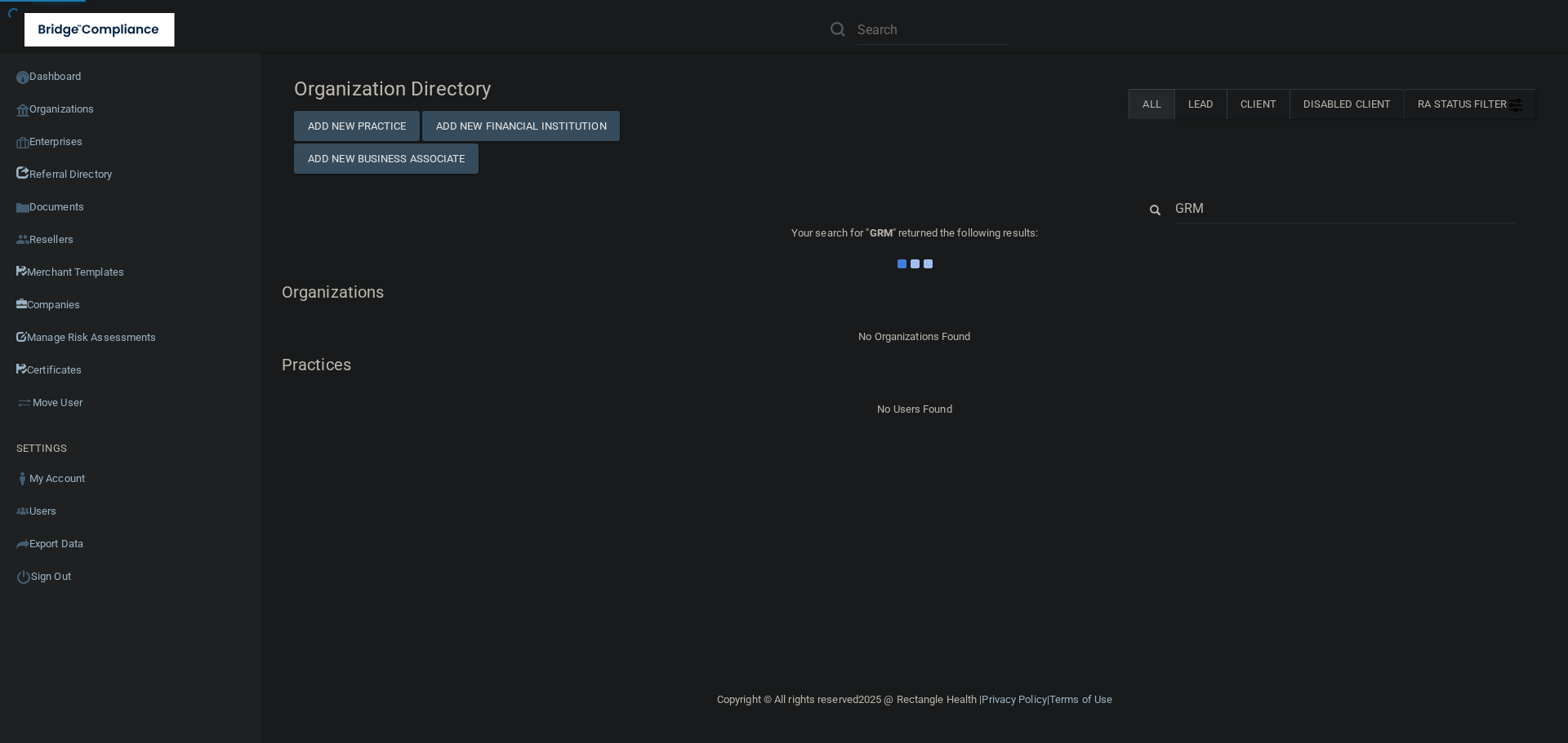
type input "GRMG"
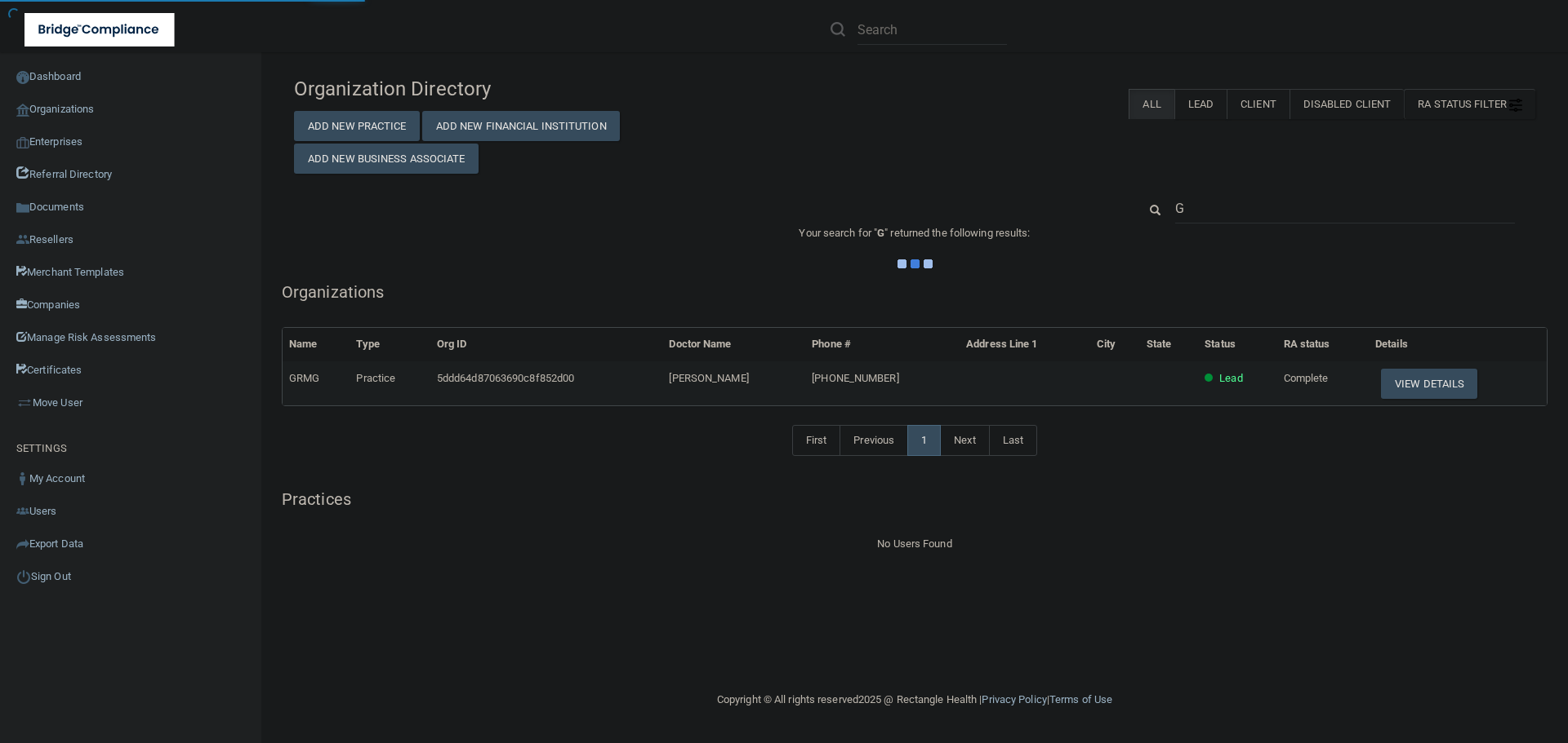
type input "G"
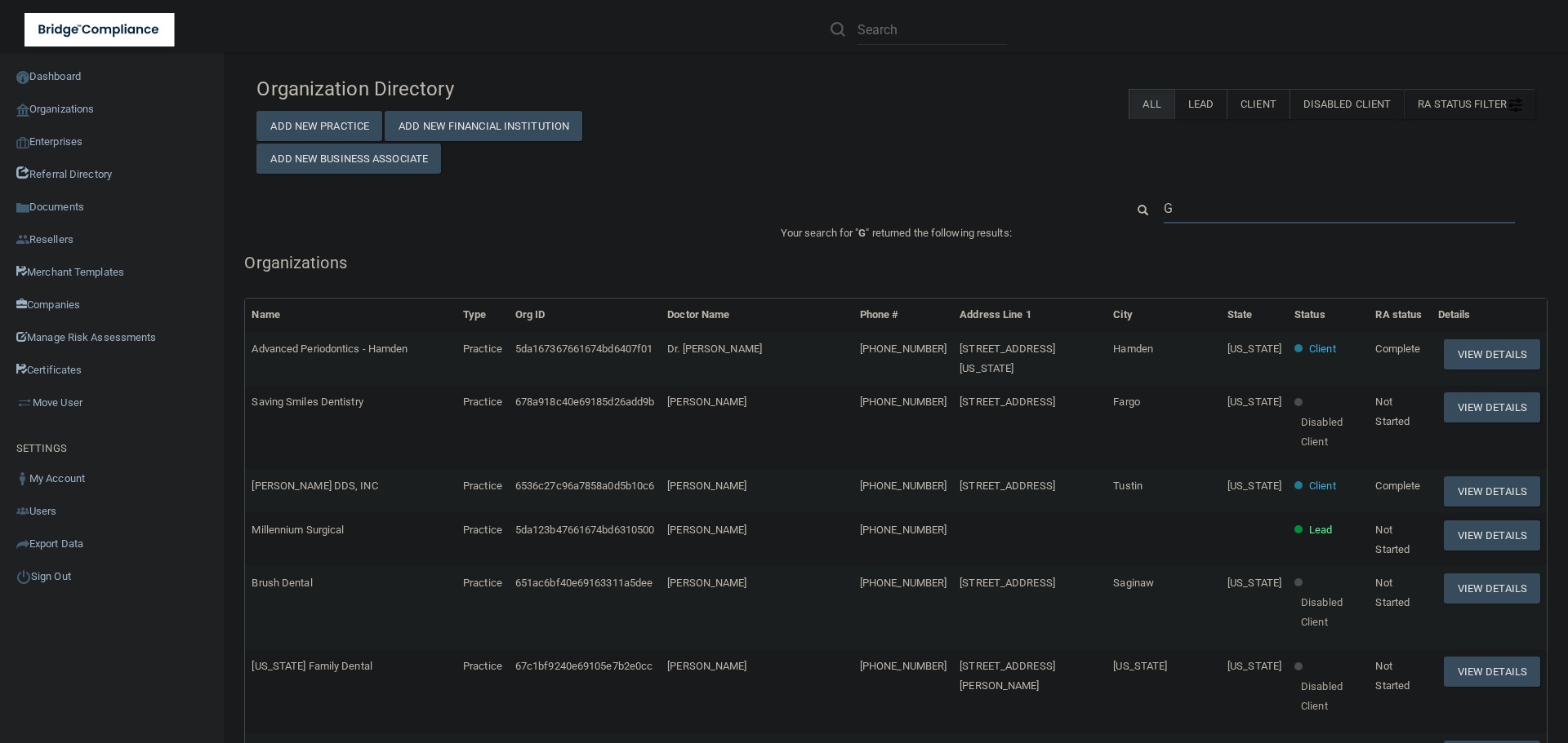
drag, startPoint x: 1243, startPoint y: 205, endPoint x: 1098, endPoint y: 206, distance: 145.0
click at [1098, 206] on div "G" at bounding box center [896, 208] width 1303 height 30
paste input "uadalupe Regional"
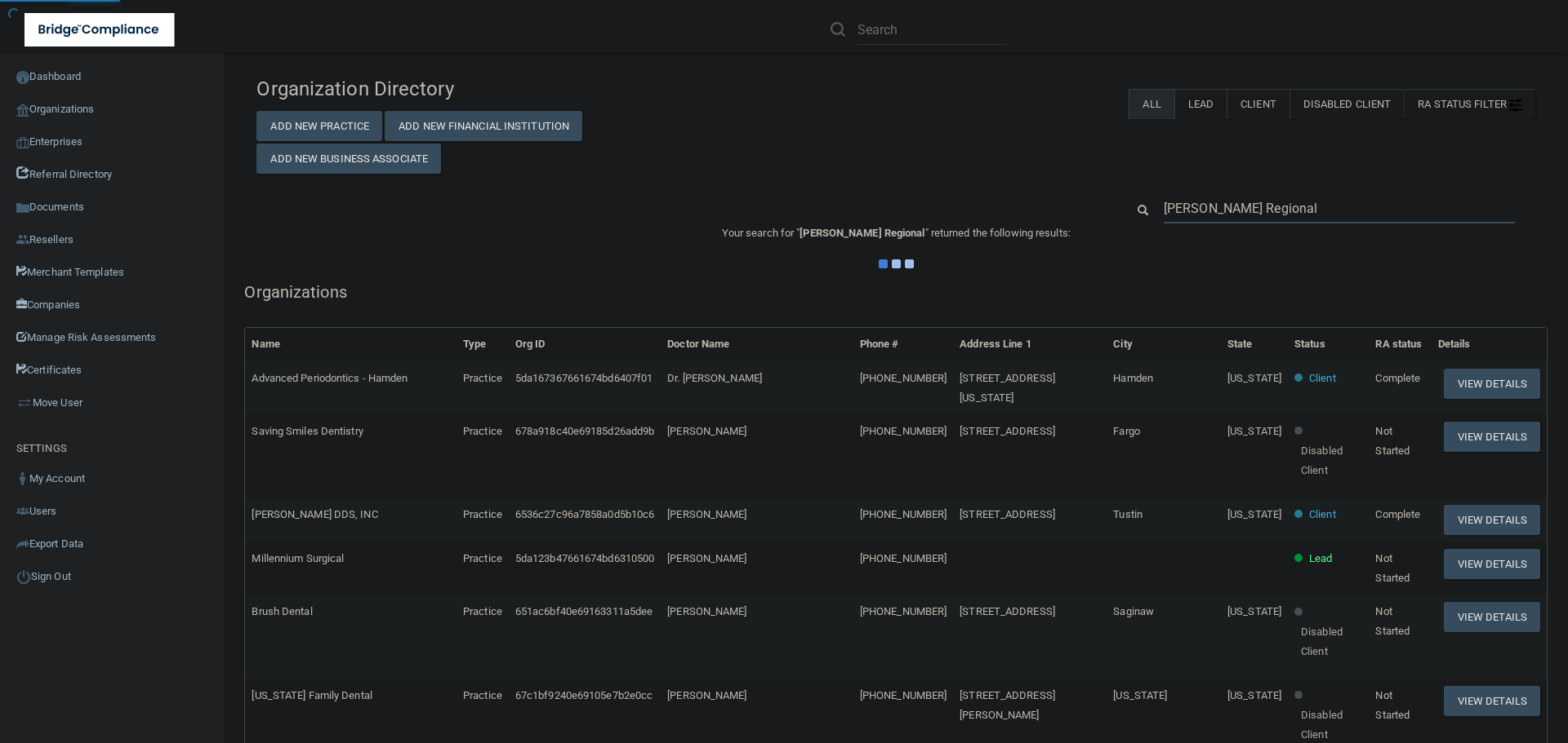
type input "[PERSON_NAME] Regional"
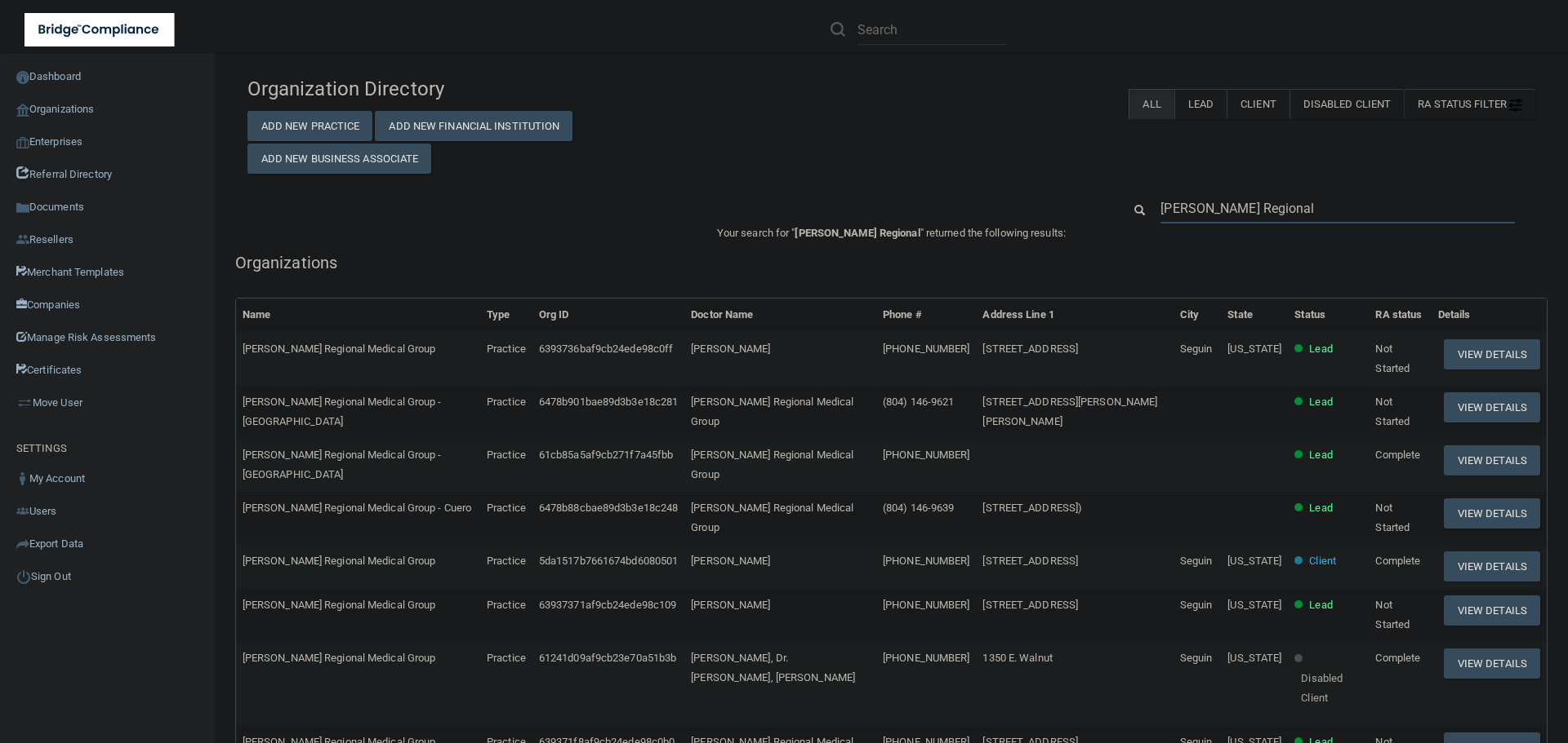
drag, startPoint x: 1312, startPoint y: 207, endPoint x: 1083, endPoint y: 205, distance: 229.0
click at [1083, 205] on div "[PERSON_NAME] Regional" at bounding box center [891, 208] width 1312 height 30
paste input "830) 484-4608"
type input "830) 484-4608"
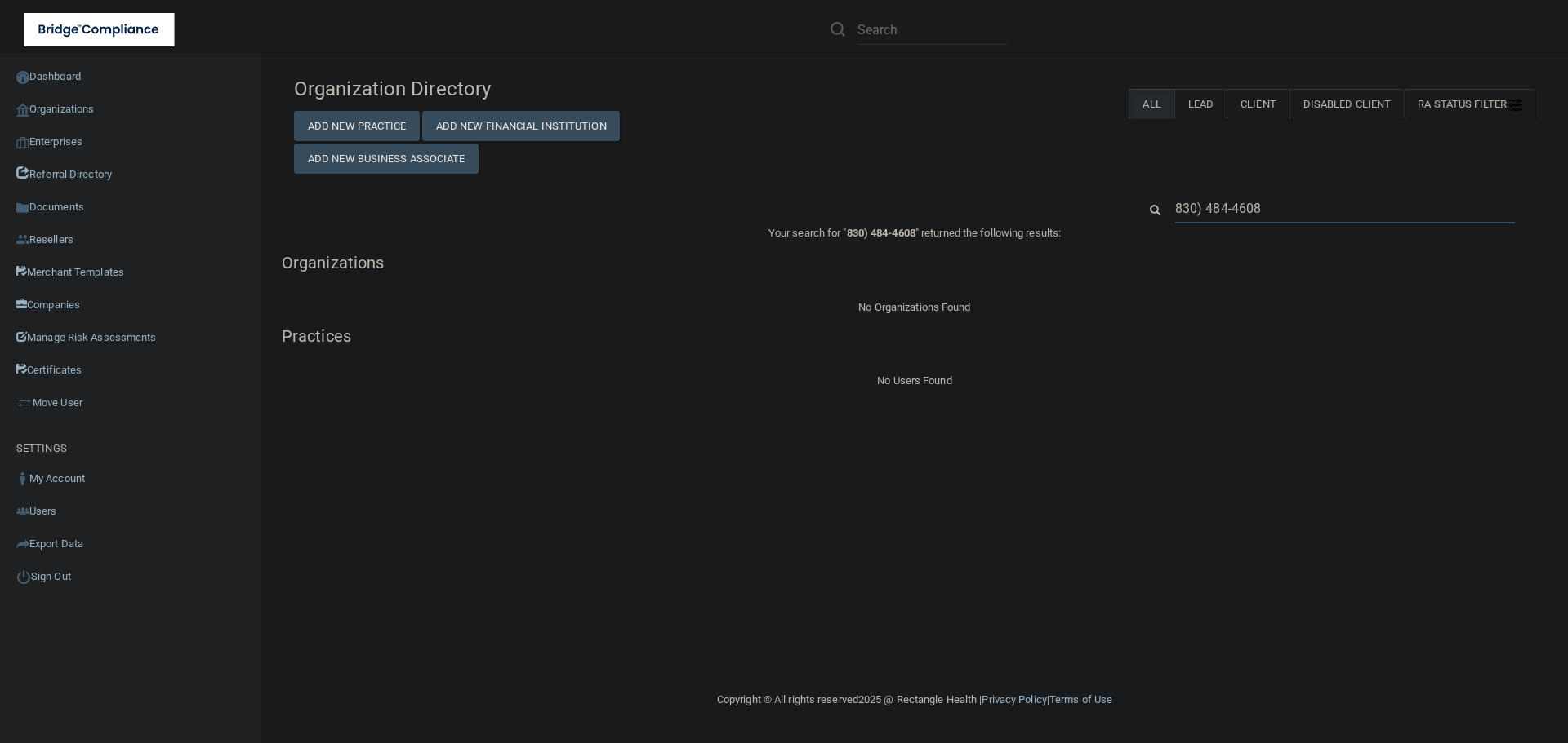
click at [1227, 198] on input "830) 484-4608" at bounding box center [1345, 208] width 339 height 30
paste input "[STREET_ADDRESS]"
type input "[STREET_ADDRESS]"
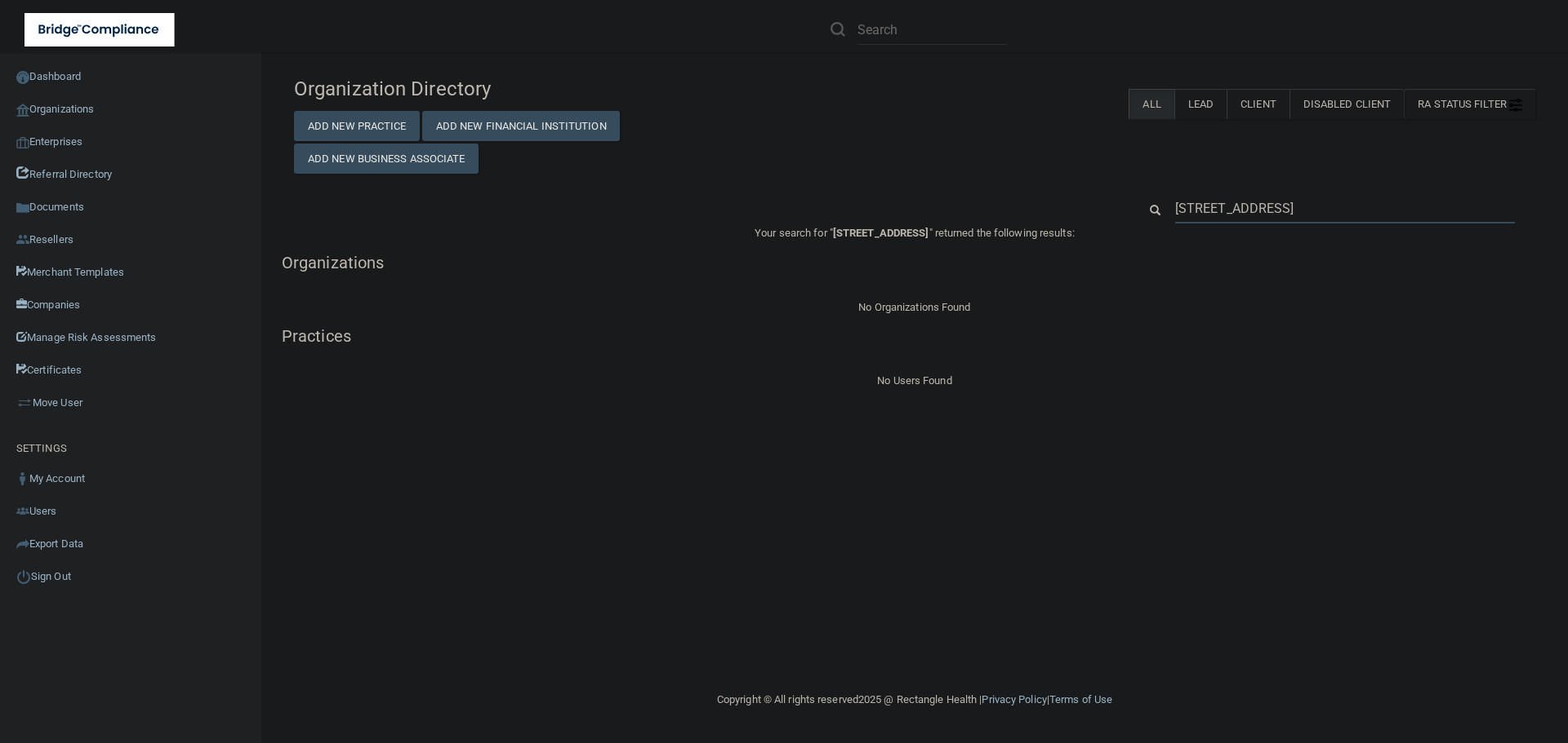
click at [1230, 213] on input "[STREET_ADDRESS]" at bounding box center [1345, 208] width 339 height 30
paste input "[PERSON_NAME] Regional Medical Group"
type input "[PERSON_NAME] Regional Medical Group"
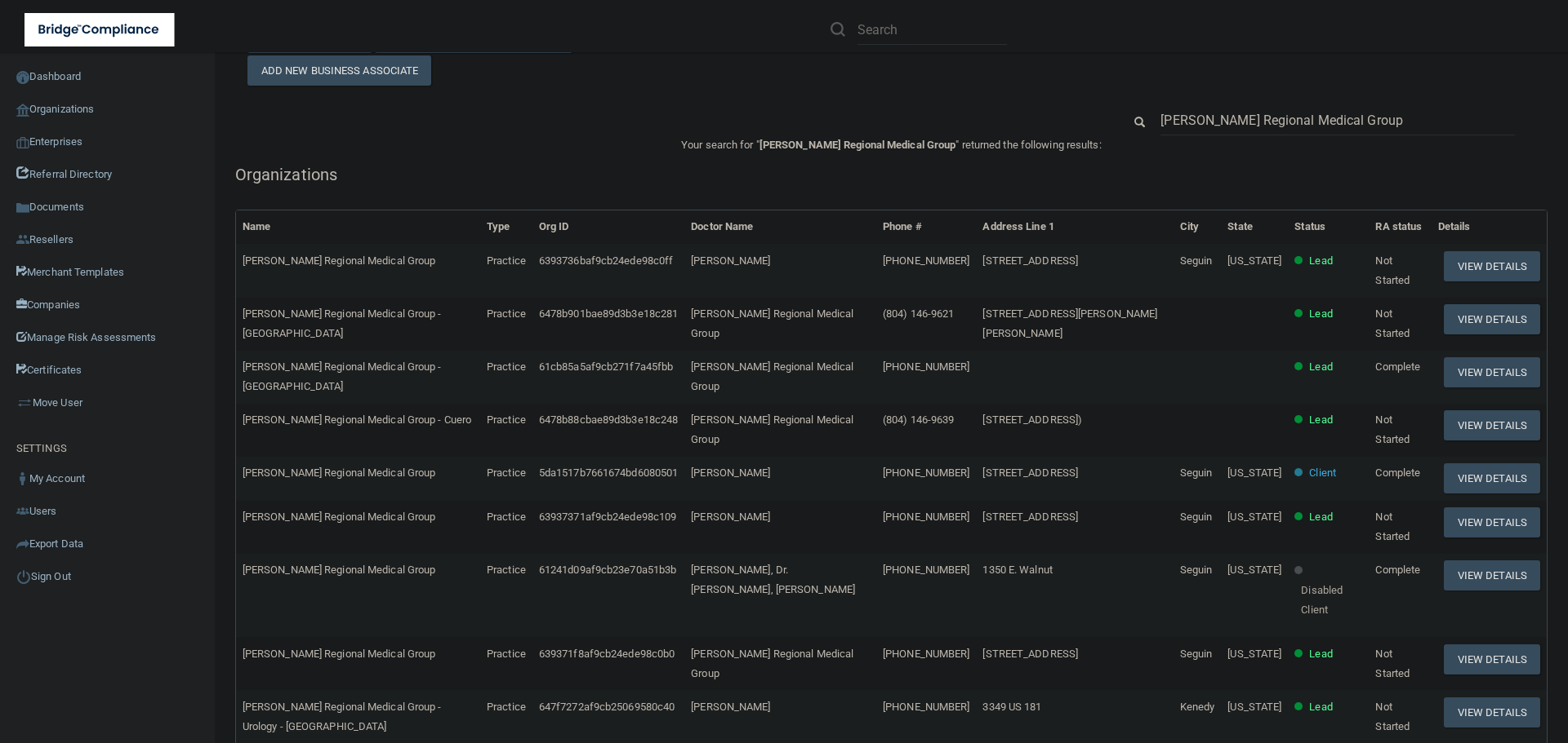
scroll to position [82, 0]
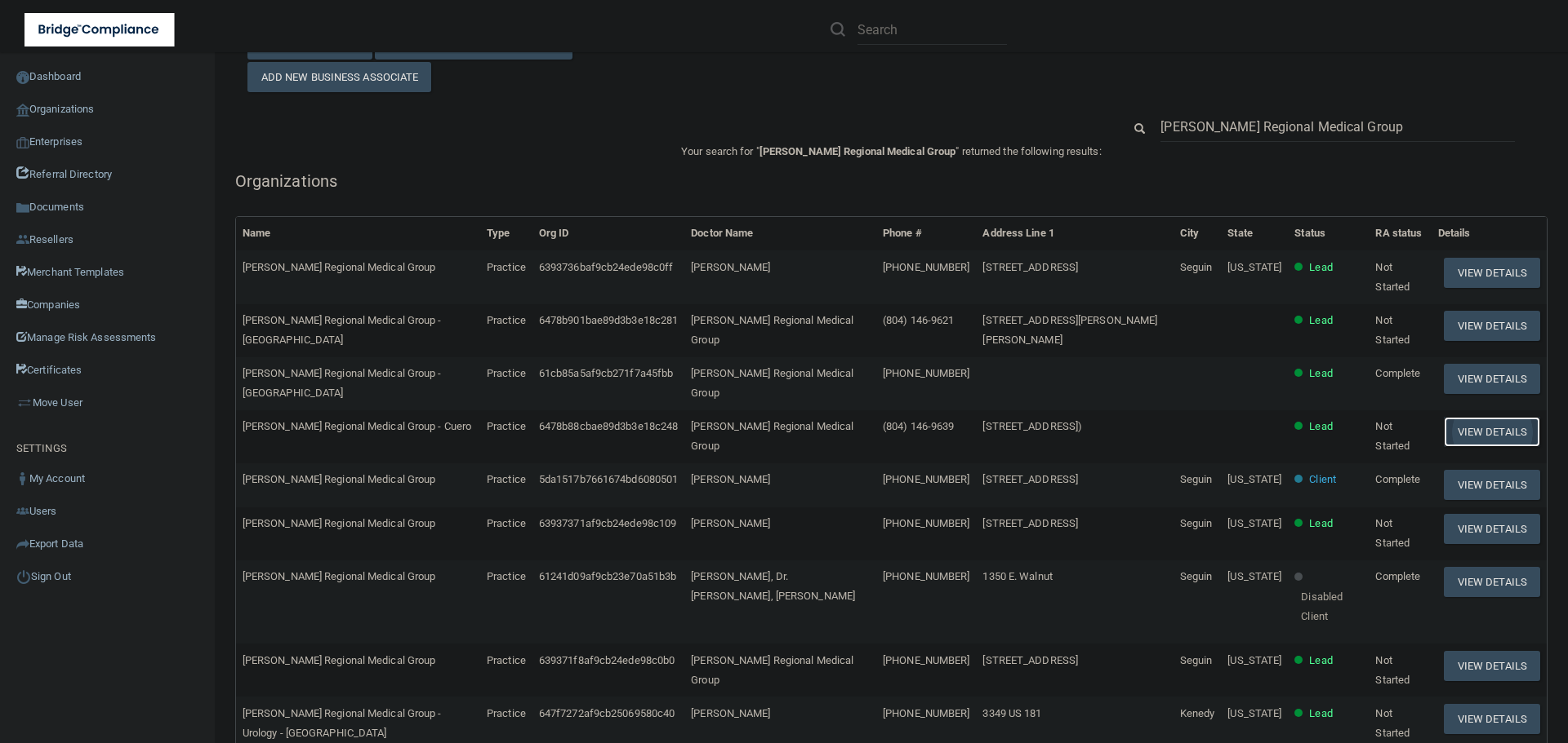
click at [1460, 422] on button "View Details" at bounding box center [1491, 431] width 96 height 30
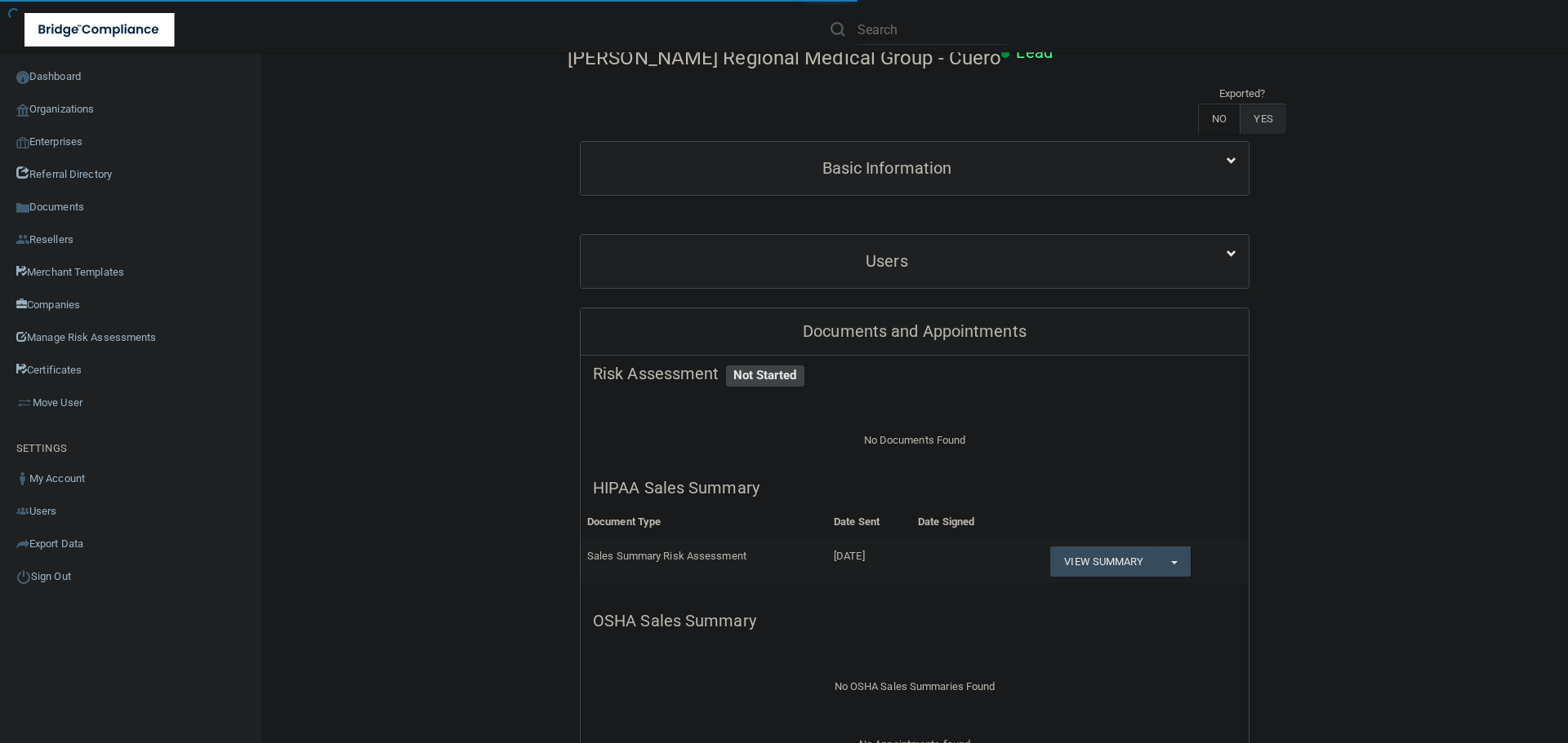
scroll to position [163, 0]
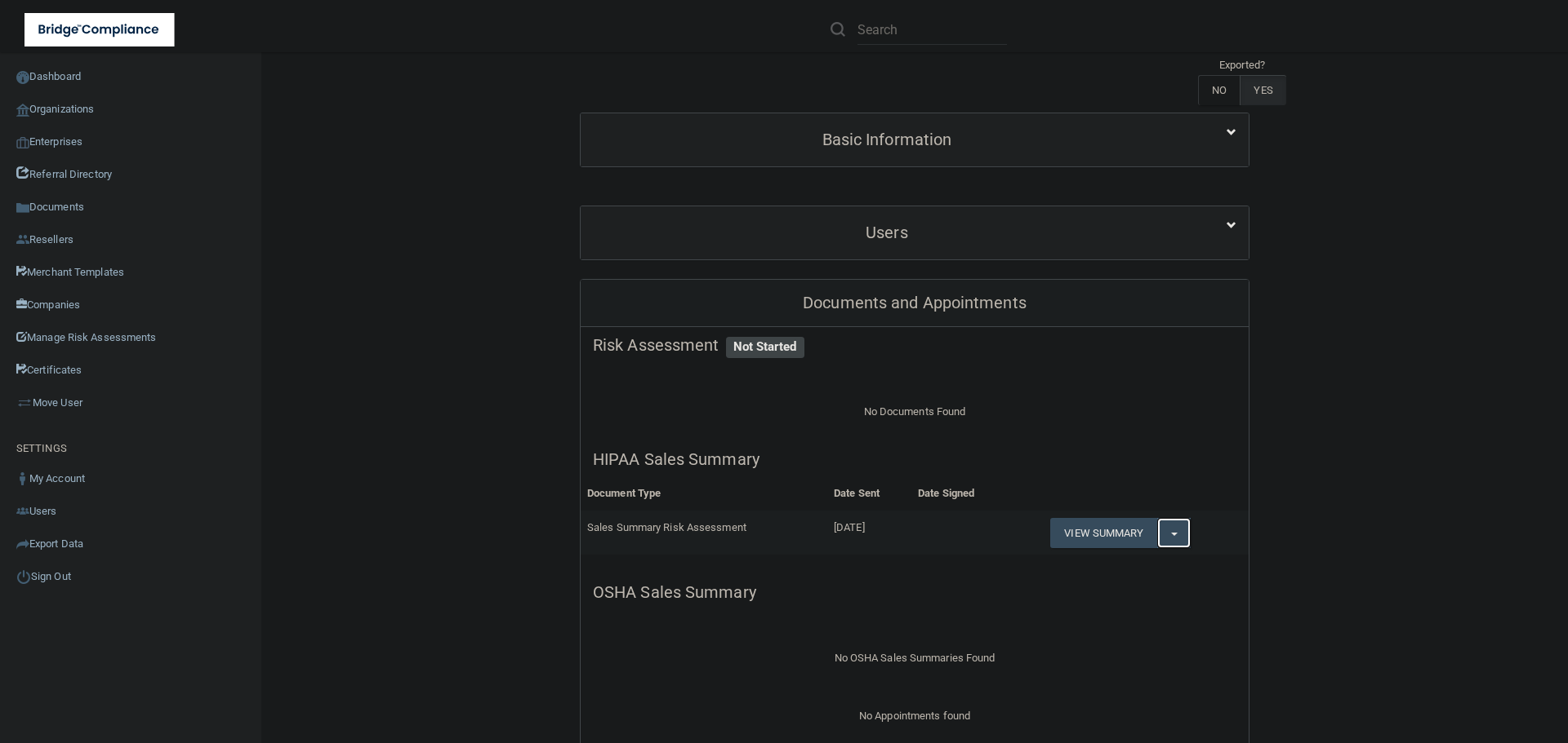
click at [1172, 530] on button "Split button!" at bounding box center [1173, 533] width 33 height 30
click at [1122, 541] on link "View Summary" at bounding box center [1102, 533] width 106 height 30
click at [1170, 537] on button "Split button!" at bounding box center [1173, 533] width 33 height 30
click at [1153, 610] on link "Download as PDF" at bounding box center [1125, 615] width 152 height 25
